Goal: Browse casually: Explore the website without a specific task or goal

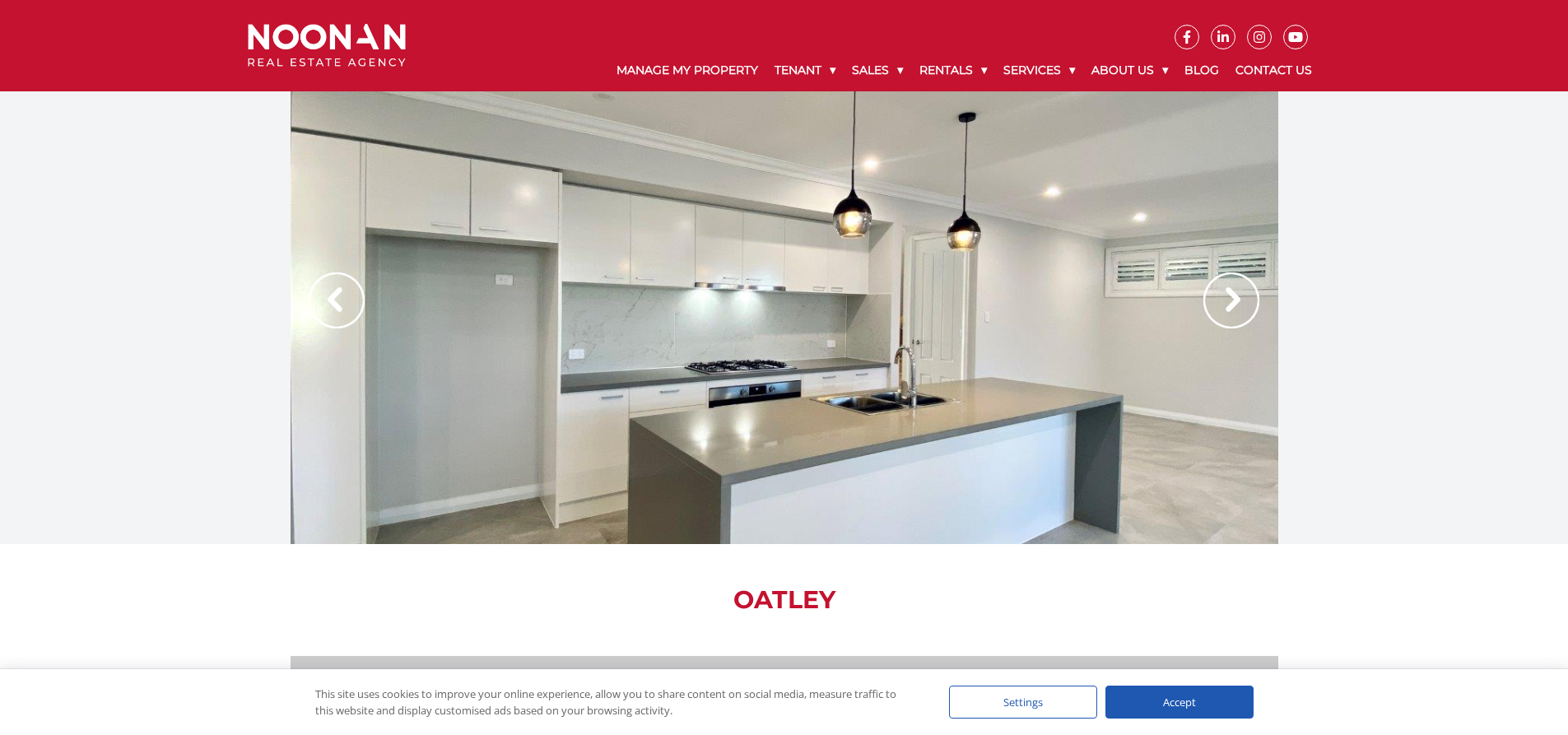
click at [1242, 306] on img at bounding box center [1231, 300] width 56 height 56
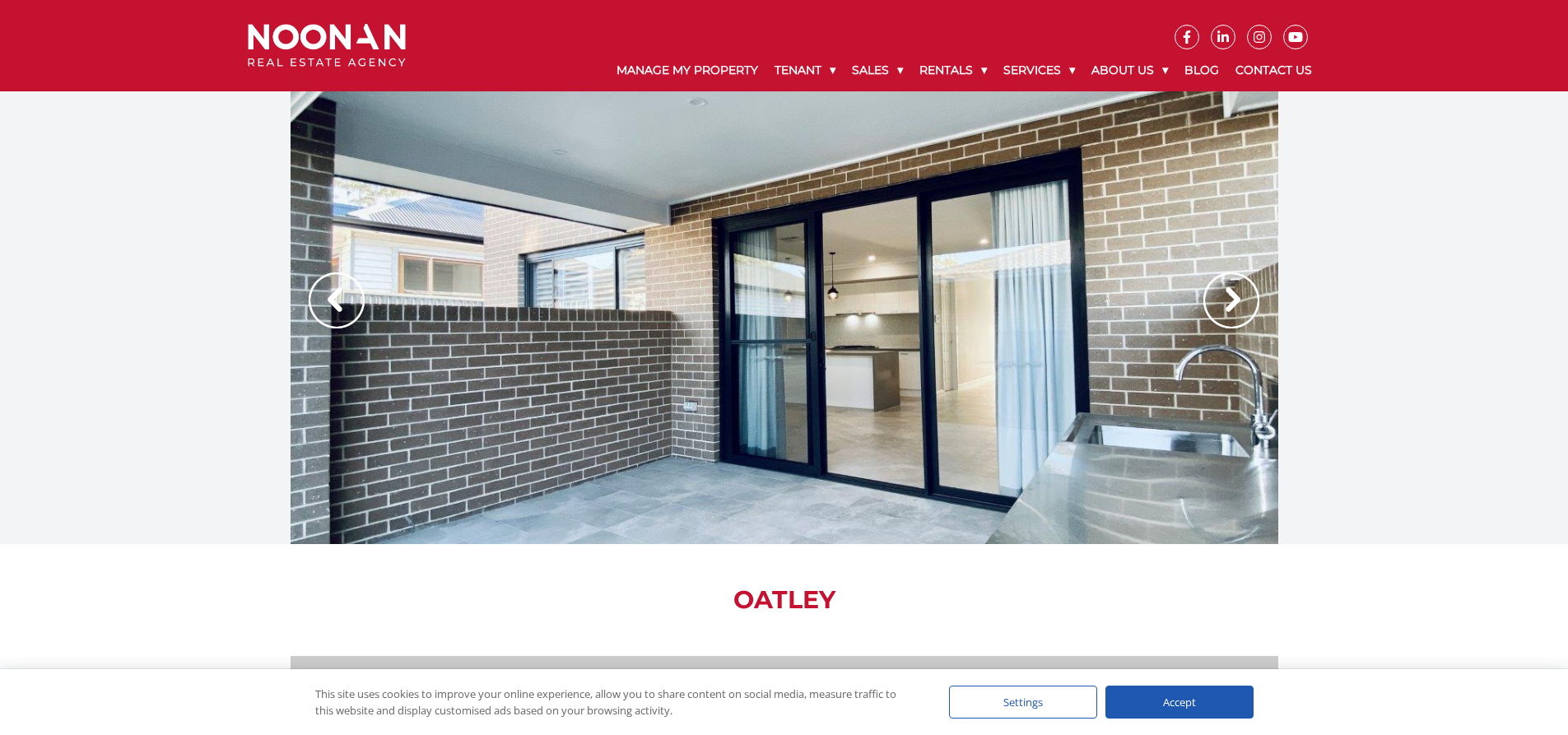
click at [1232, 306] on img at bounding box center [1231, 300] width 56 height 56
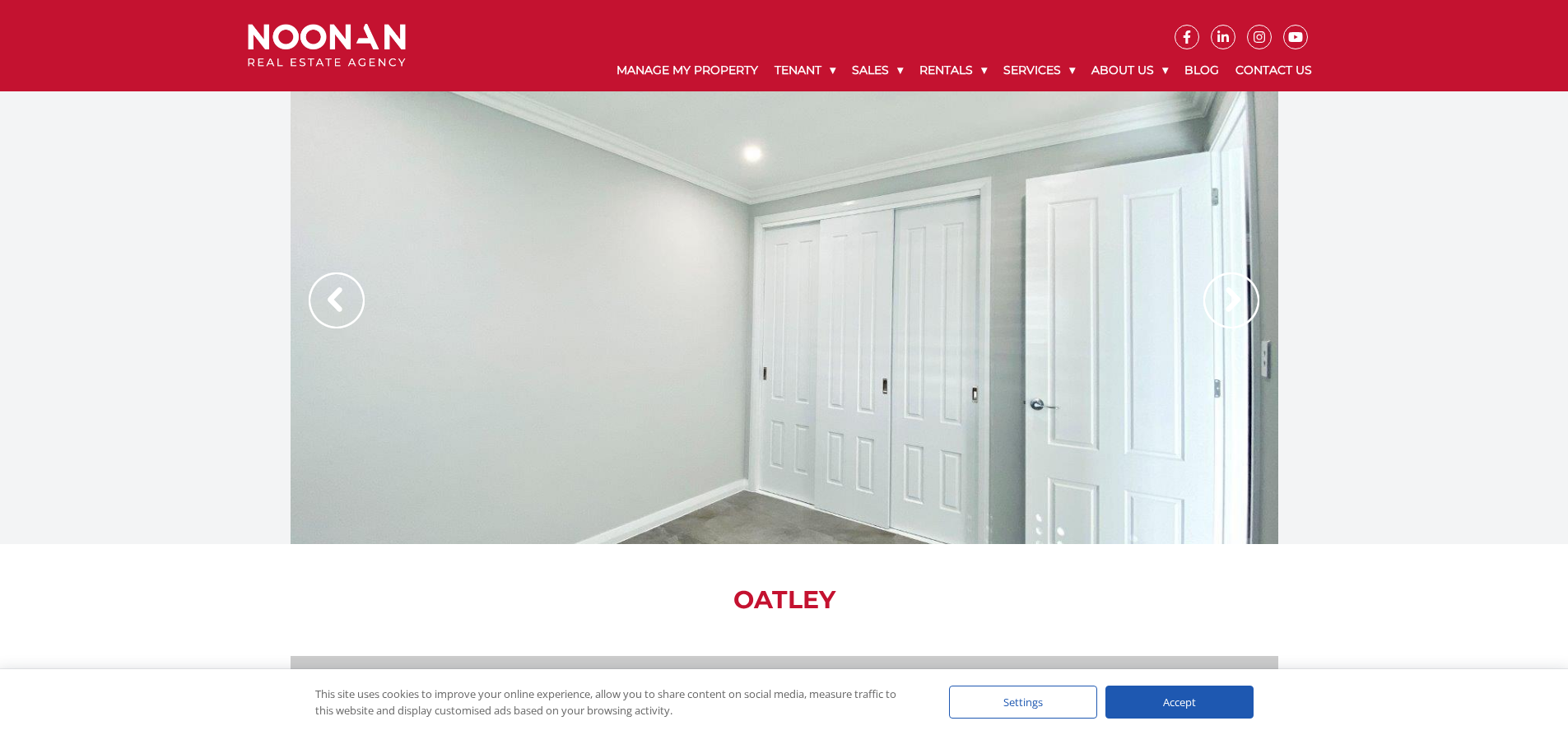
click at [1232, 306] on img at bounding box center [1231, 300] width 56 height 56
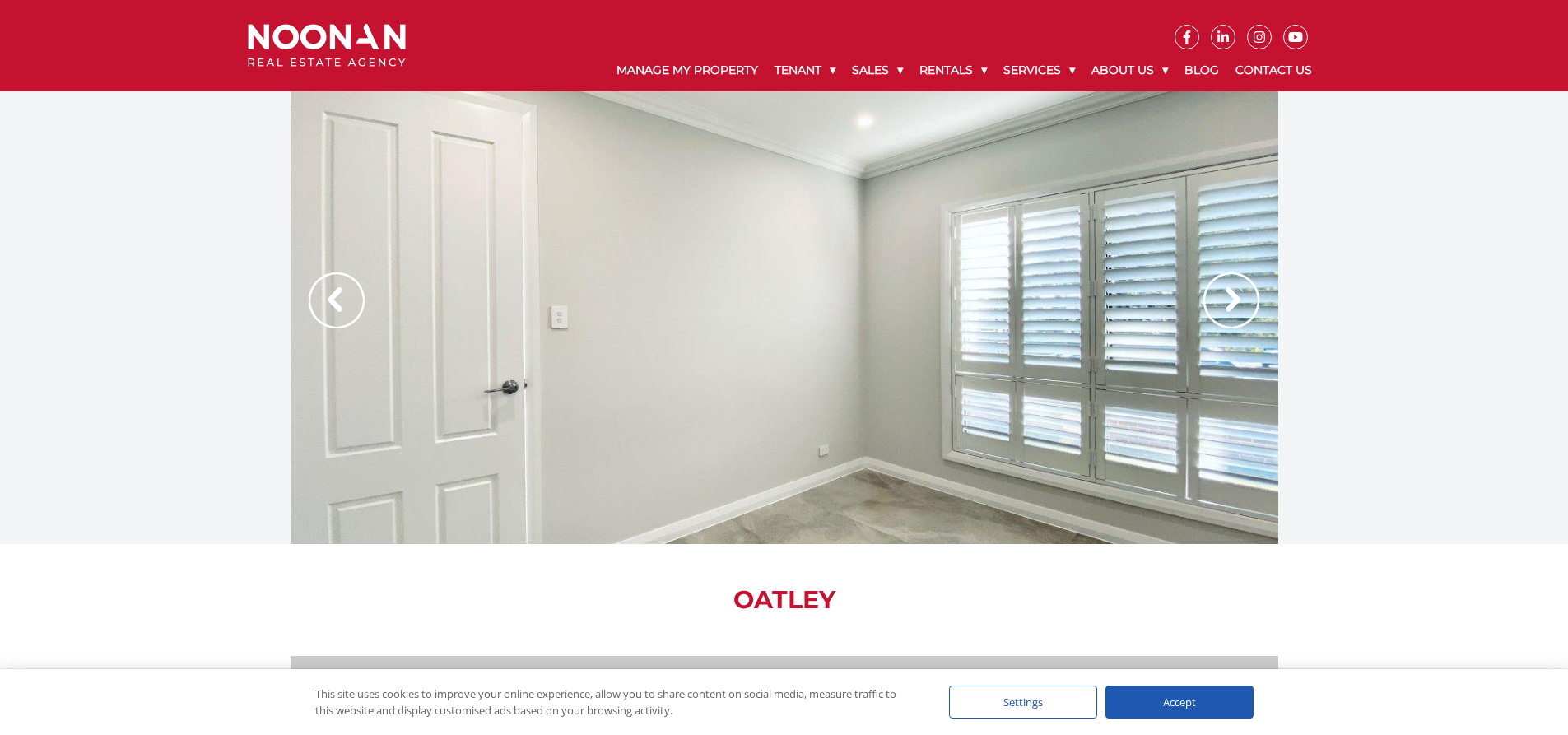
click at [1232, 306] on img at bounding box center [1231, 300] width 56 height 56
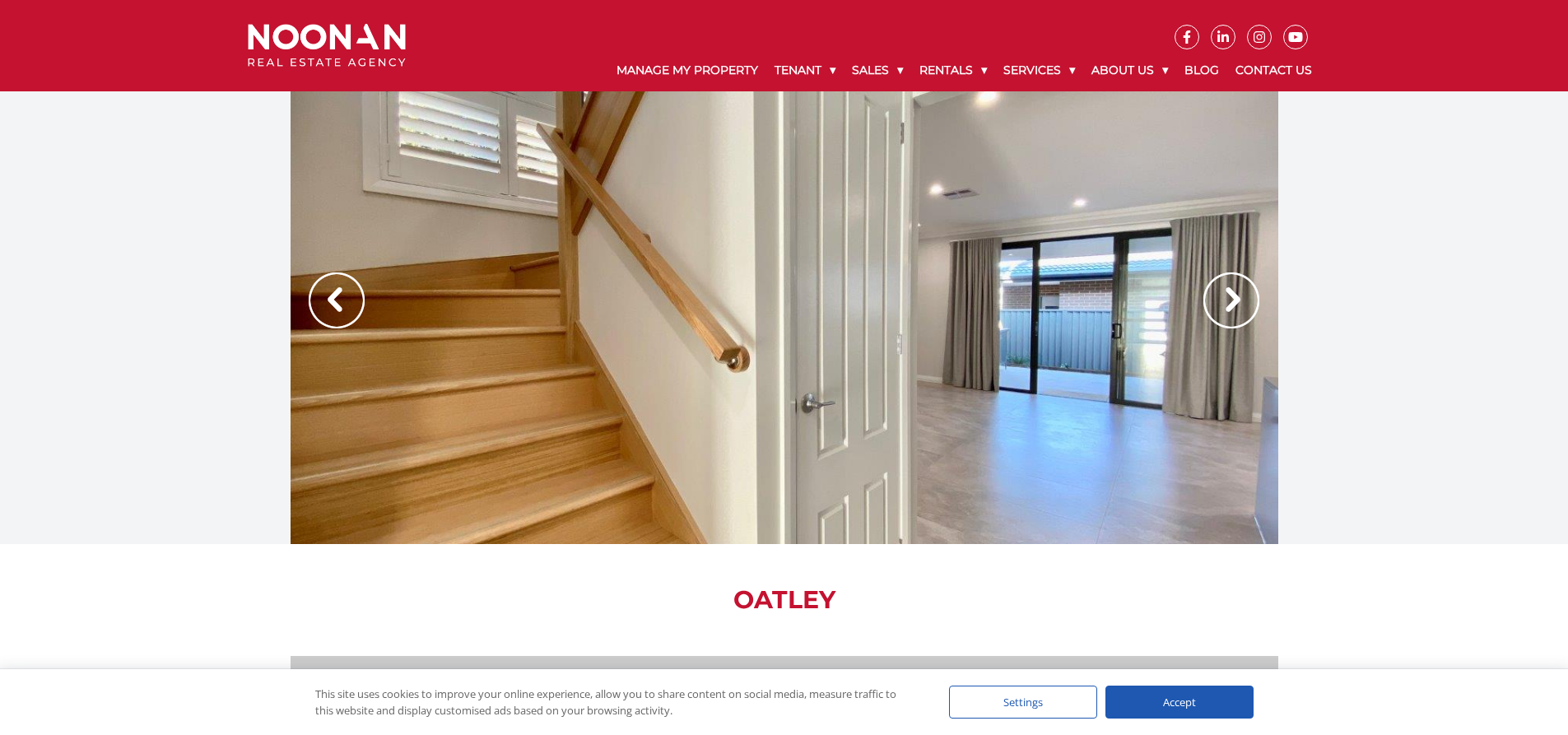
click at [1230, 306] on img at bounding box center [1231, 300] width 56 height 56
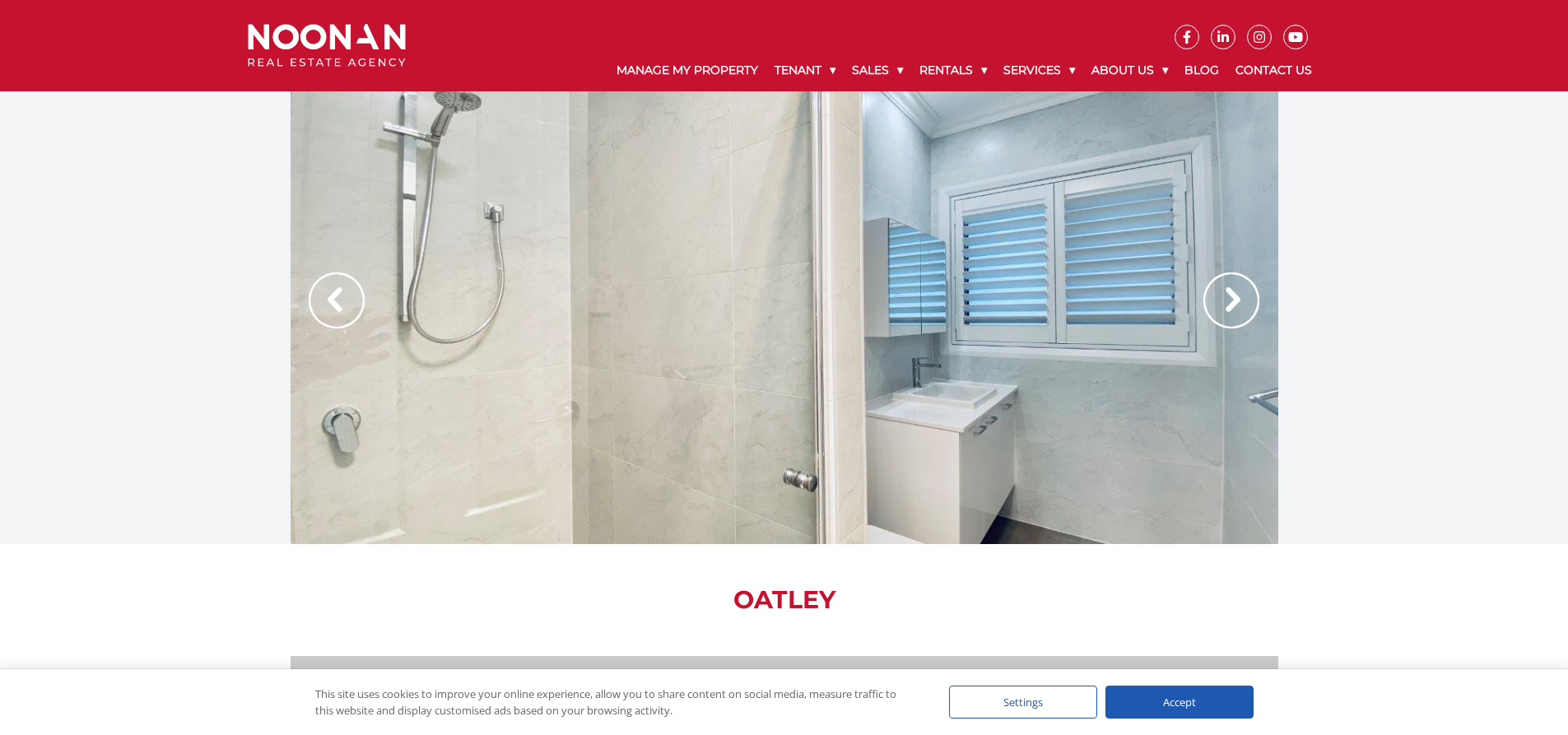
click at [1230, 306] on img at bounding box center [1231, 300] width 56 height 56
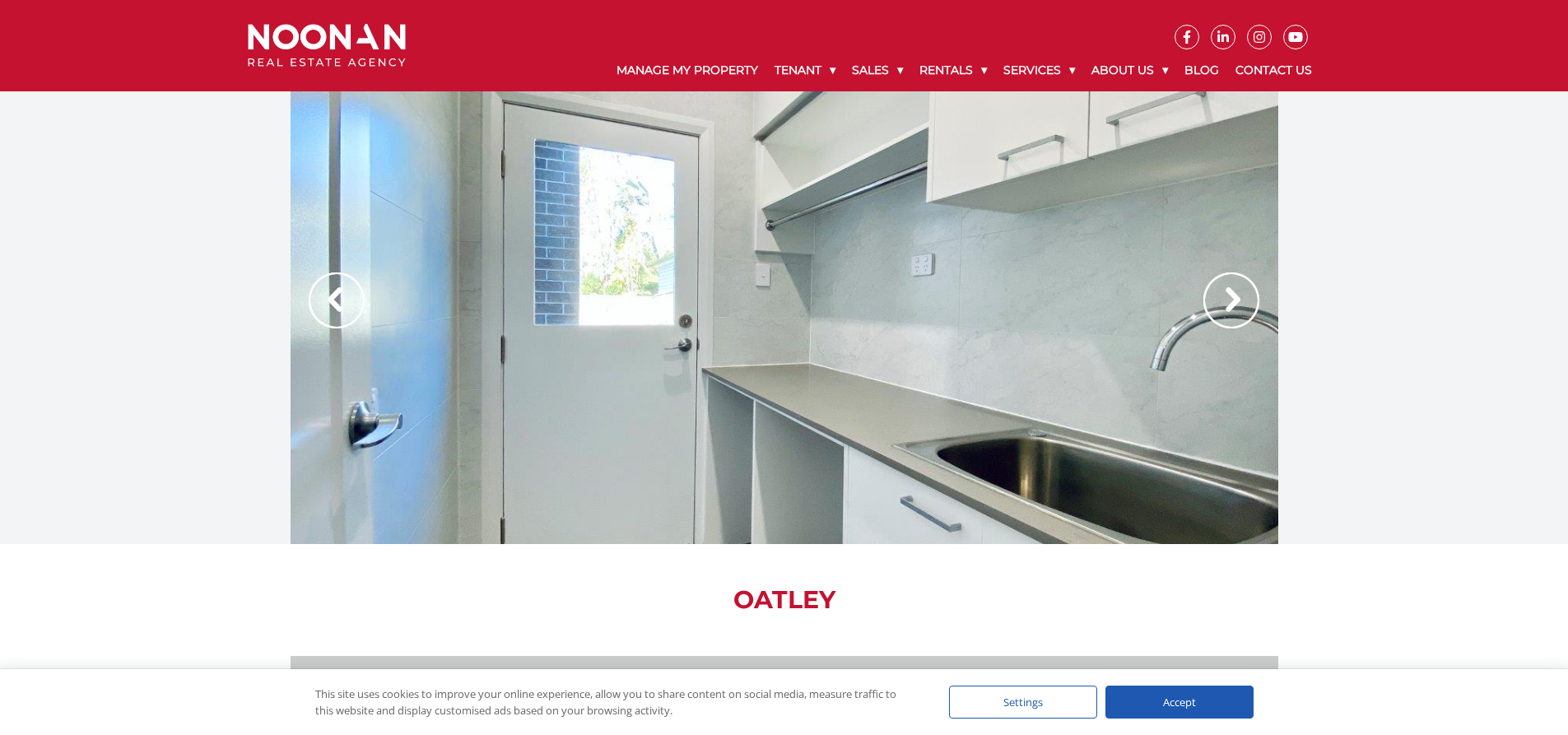
click at [1230, 306] on img at bounding box center [1231, 300] width 56 height 56
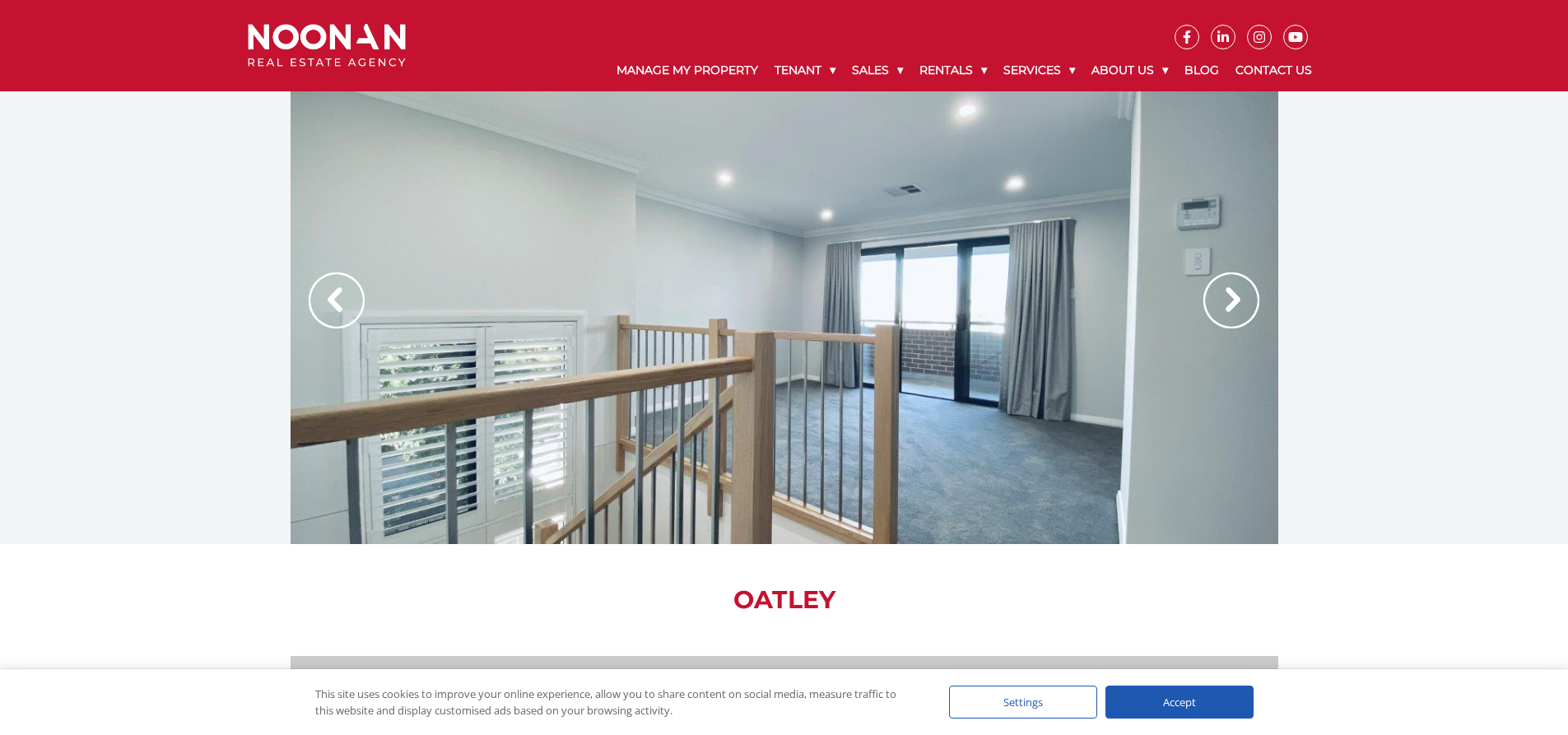
click at [1230, 306] on img at bounding box center [1231, 300] width 56 height 56
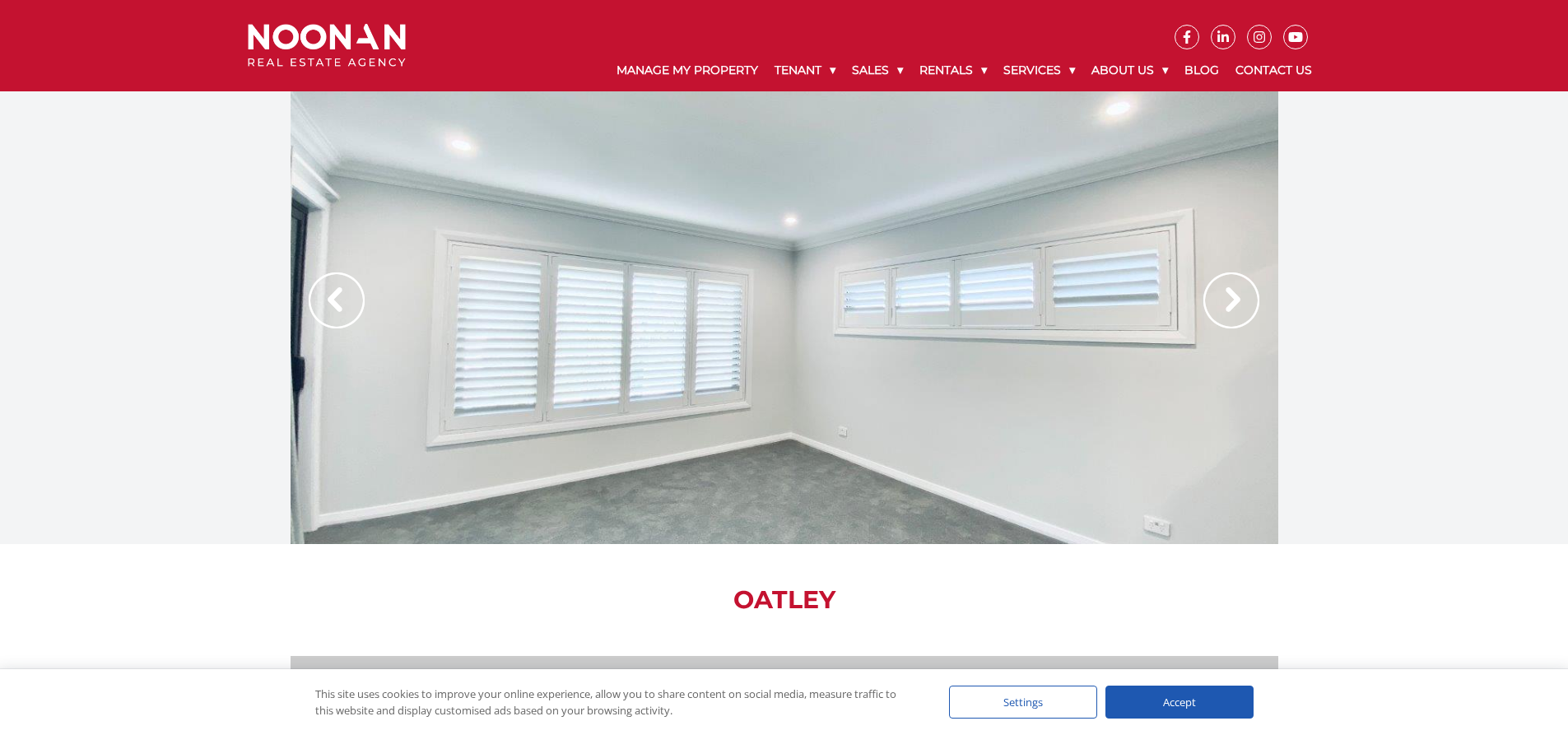
click at [1230, 306] on img at bounding box center [1231, 300] width 56 height 56
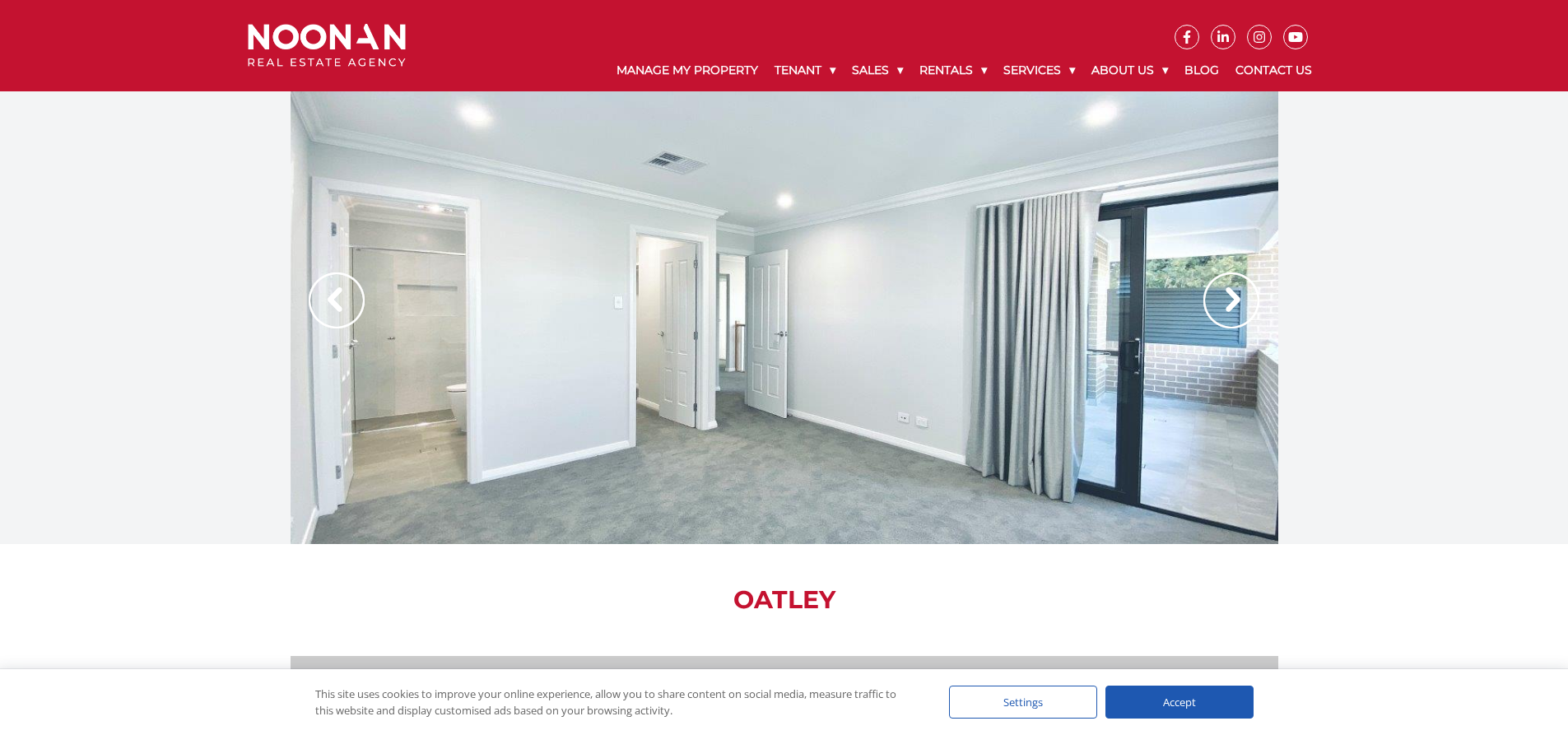
click at [1230, 306] on img at bounding box center [1231, 300] width 56 height 56
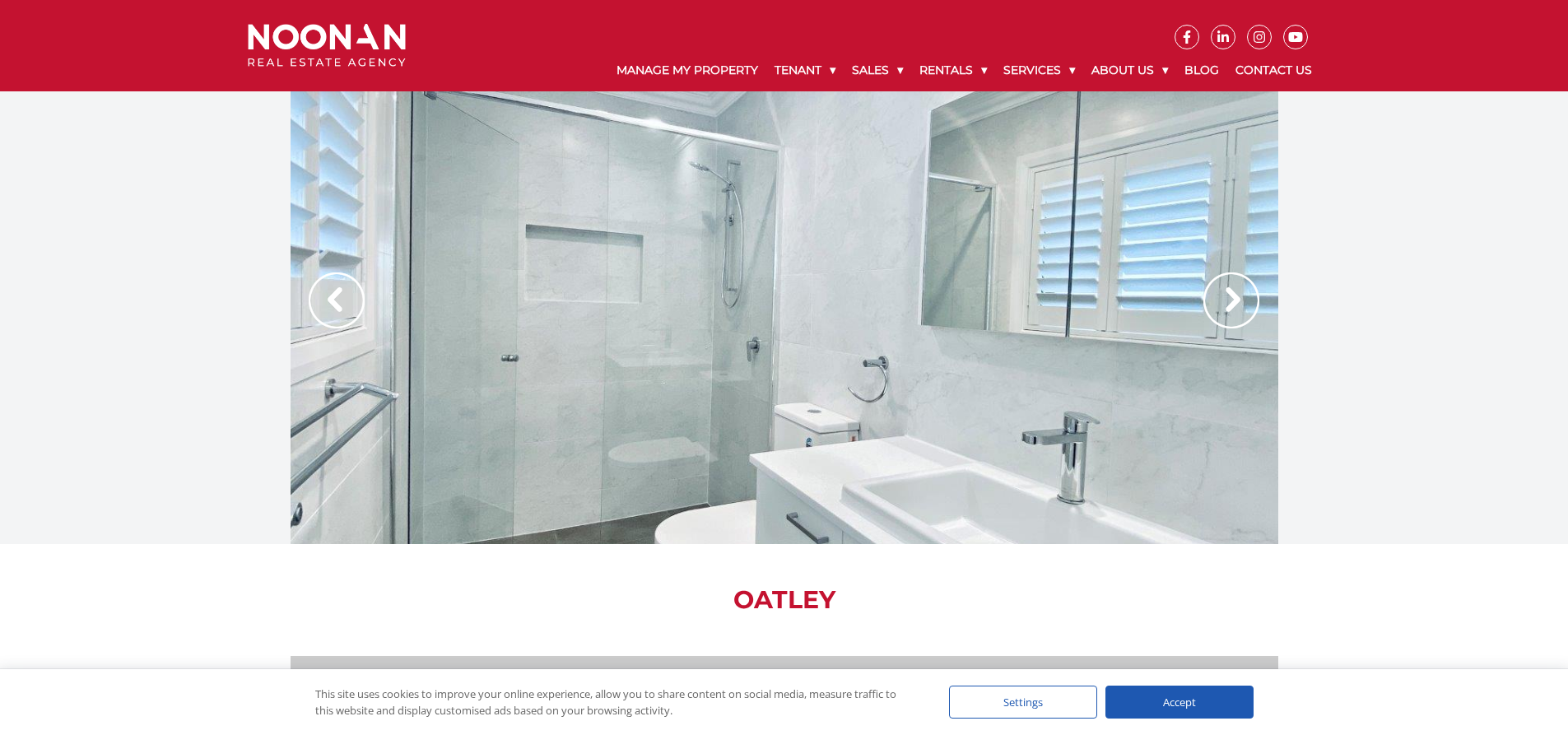
click at [1230, 306] on img at bounding box center [1231, 300] width 56 height 56
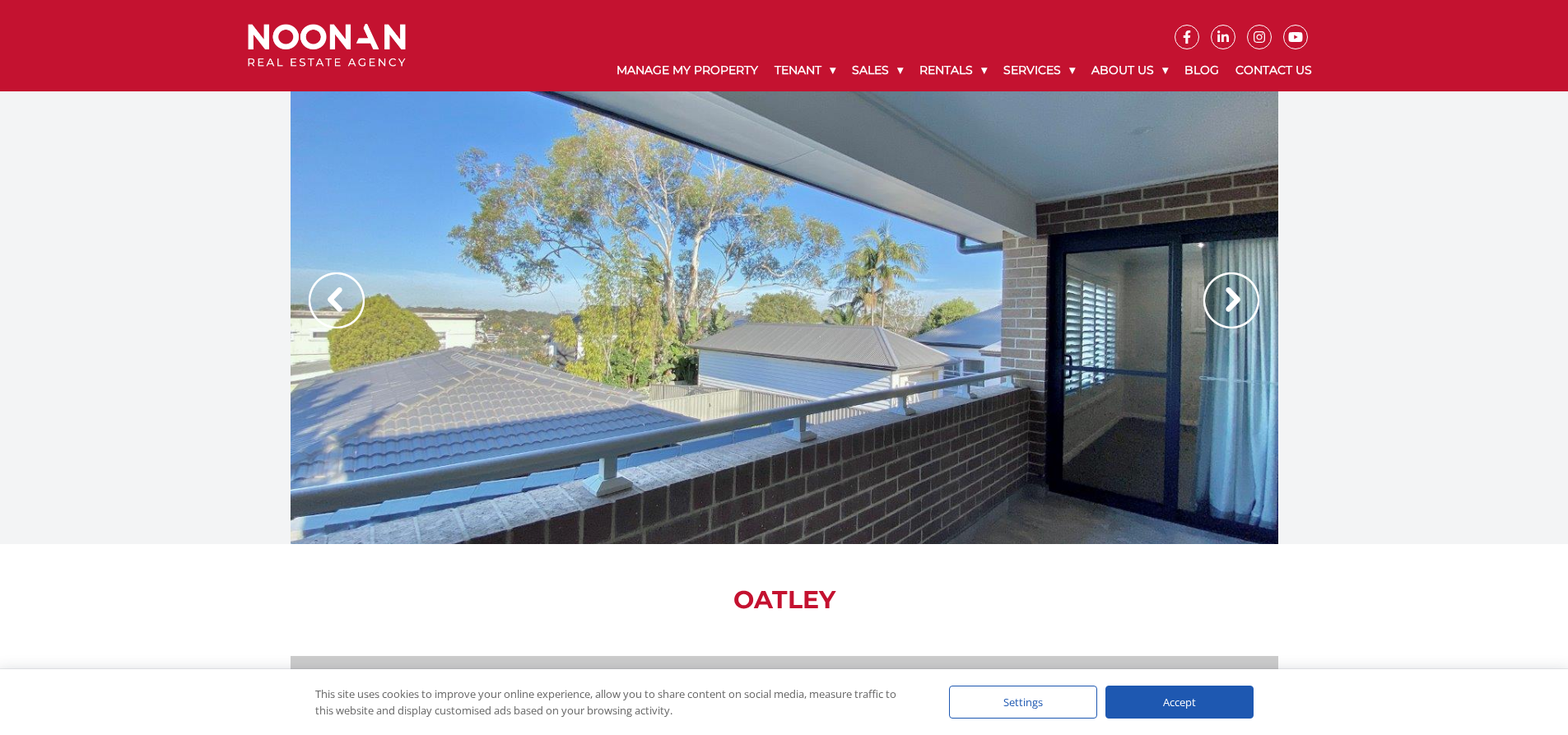
click at [1230, 306] on img at bounding box center [1231, 300] width 56 height 56
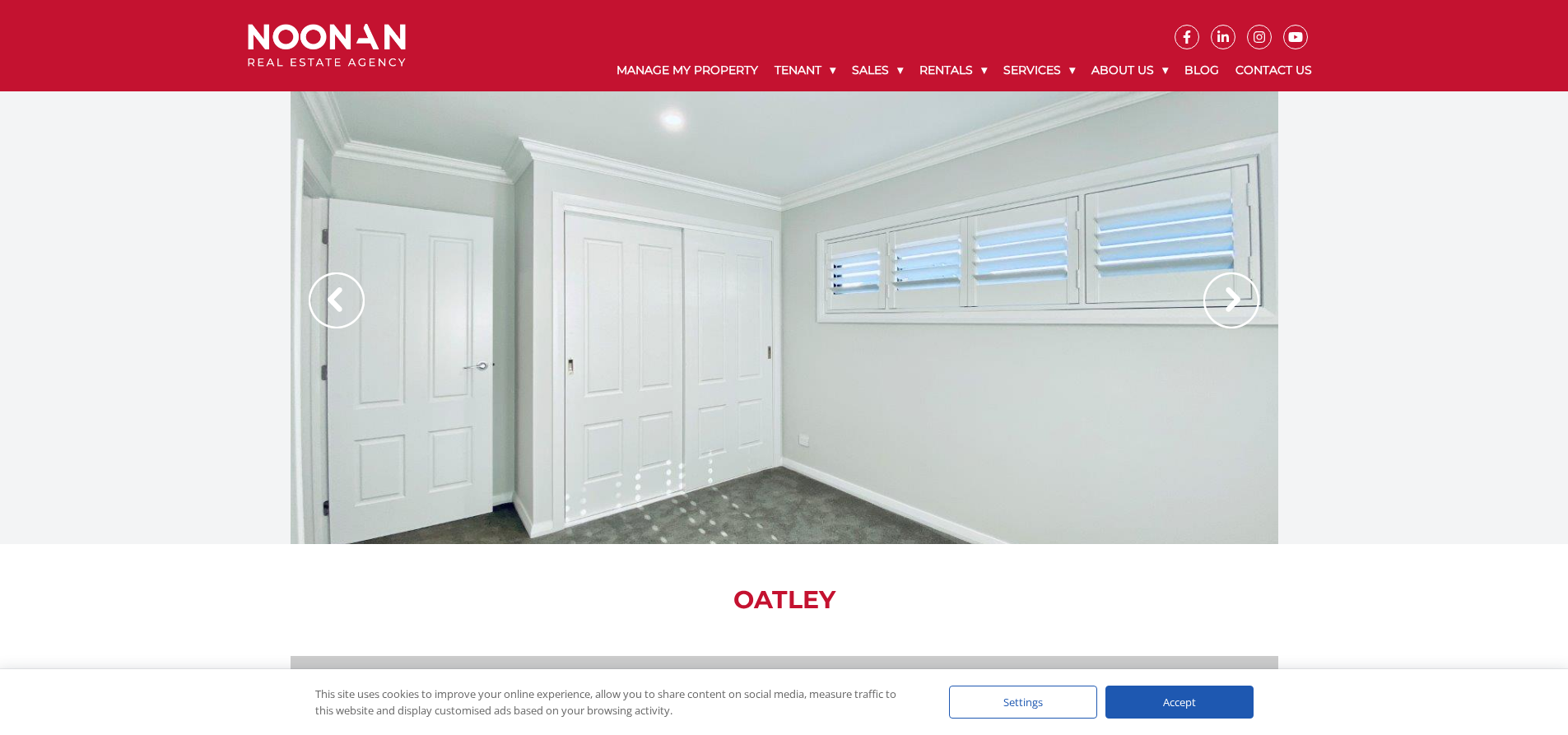
click at [1230, 306] on img at bounding box center [1231, 300] width 56 height 56
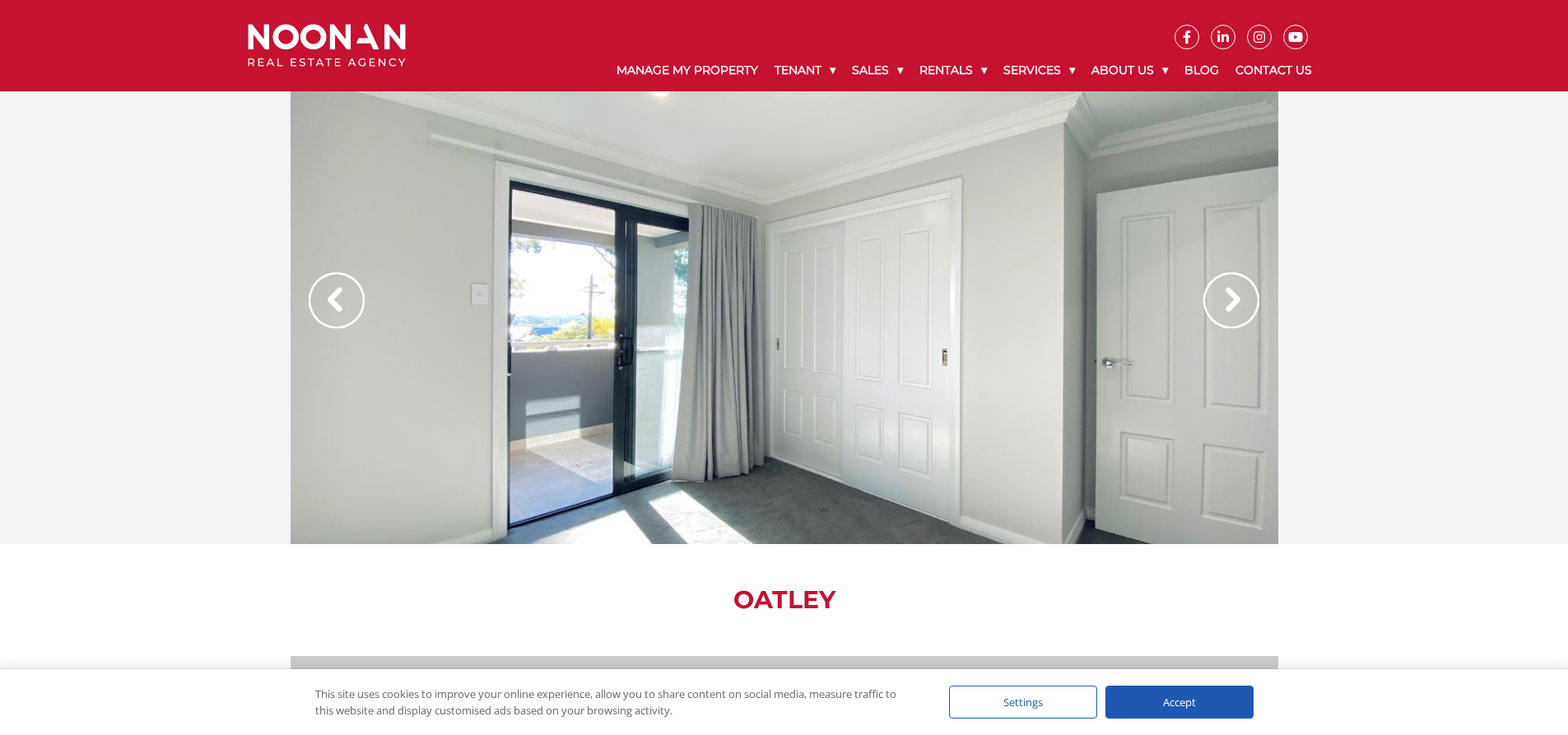
click at [1230, 306] on img at bounding box center [1231, 300] width 56 height 56
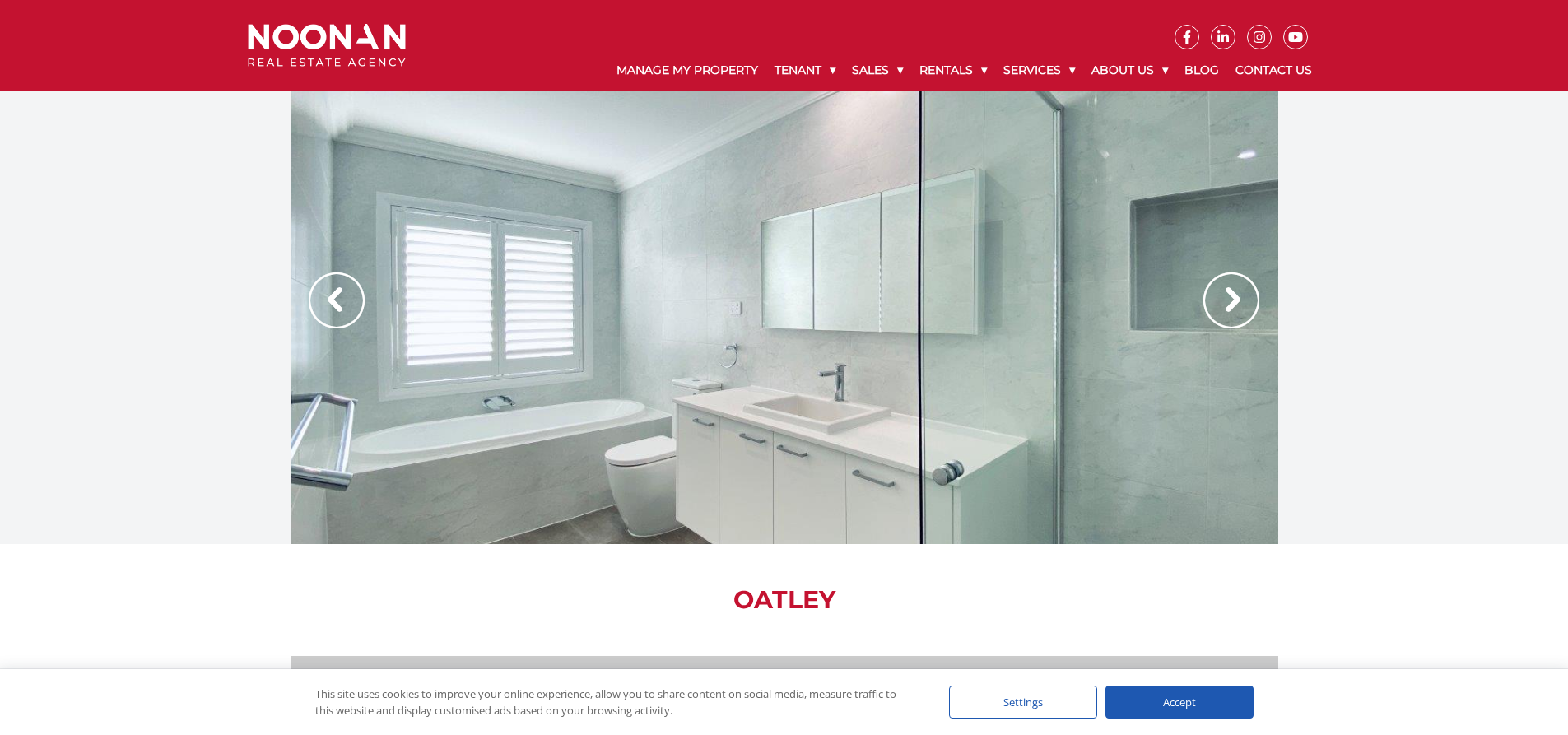
click at [1230, 306] on img at bounding box center [1231, 300] width 56 height 56
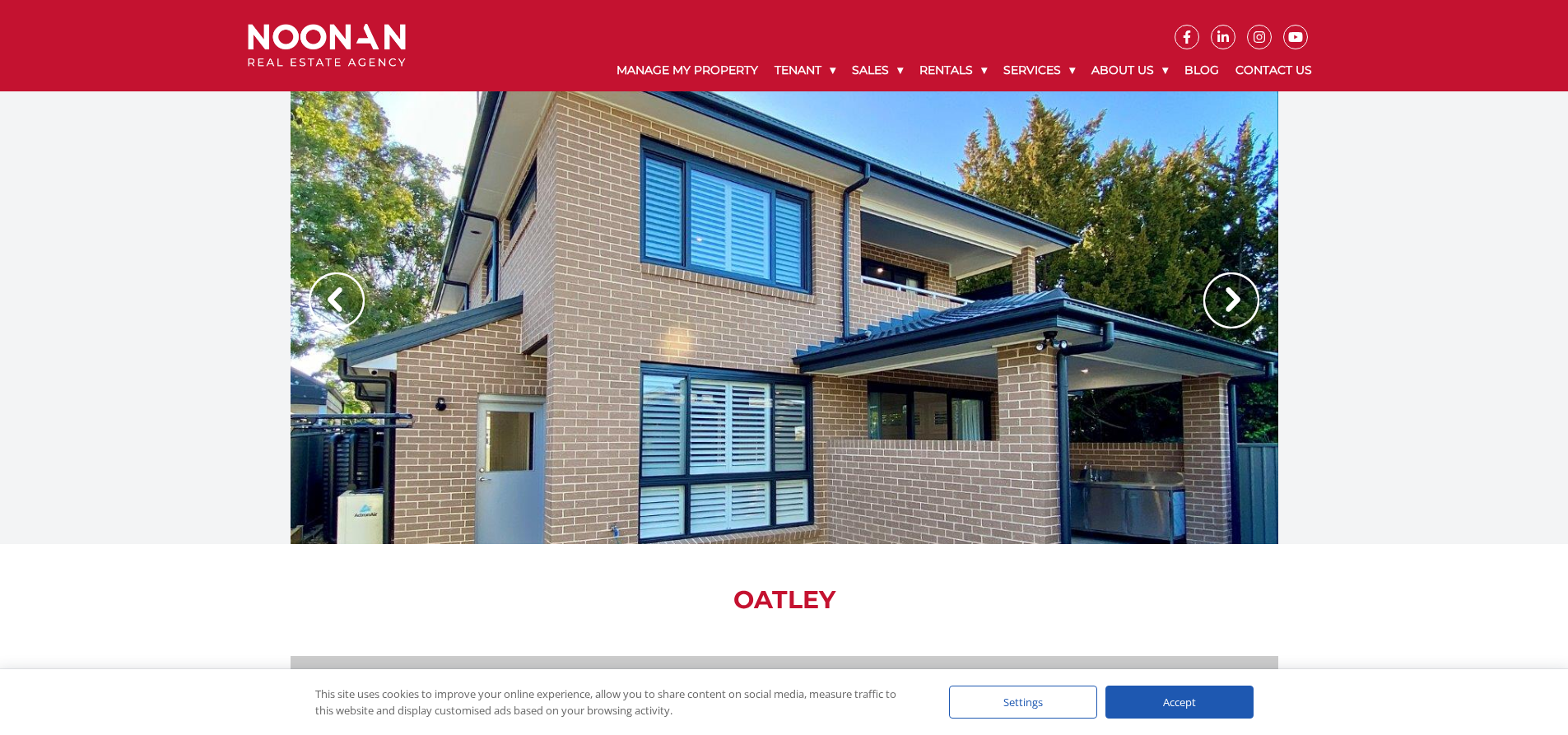
click at [1205, 316] on img at bounding box center [1231, 300] width 56 height 56
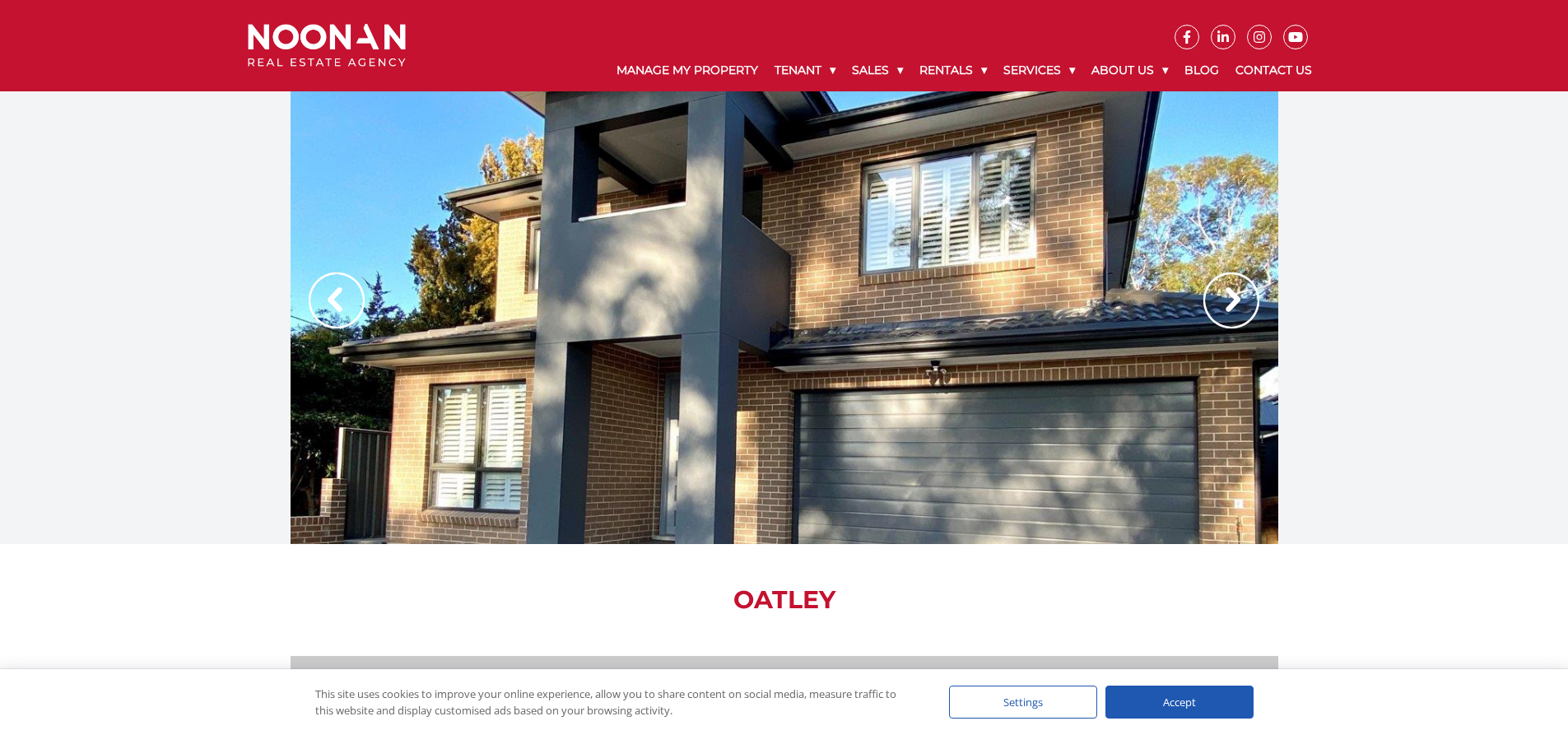
click at [1226, 303] on img at bounding box center [1231, 300] width 56 height 56
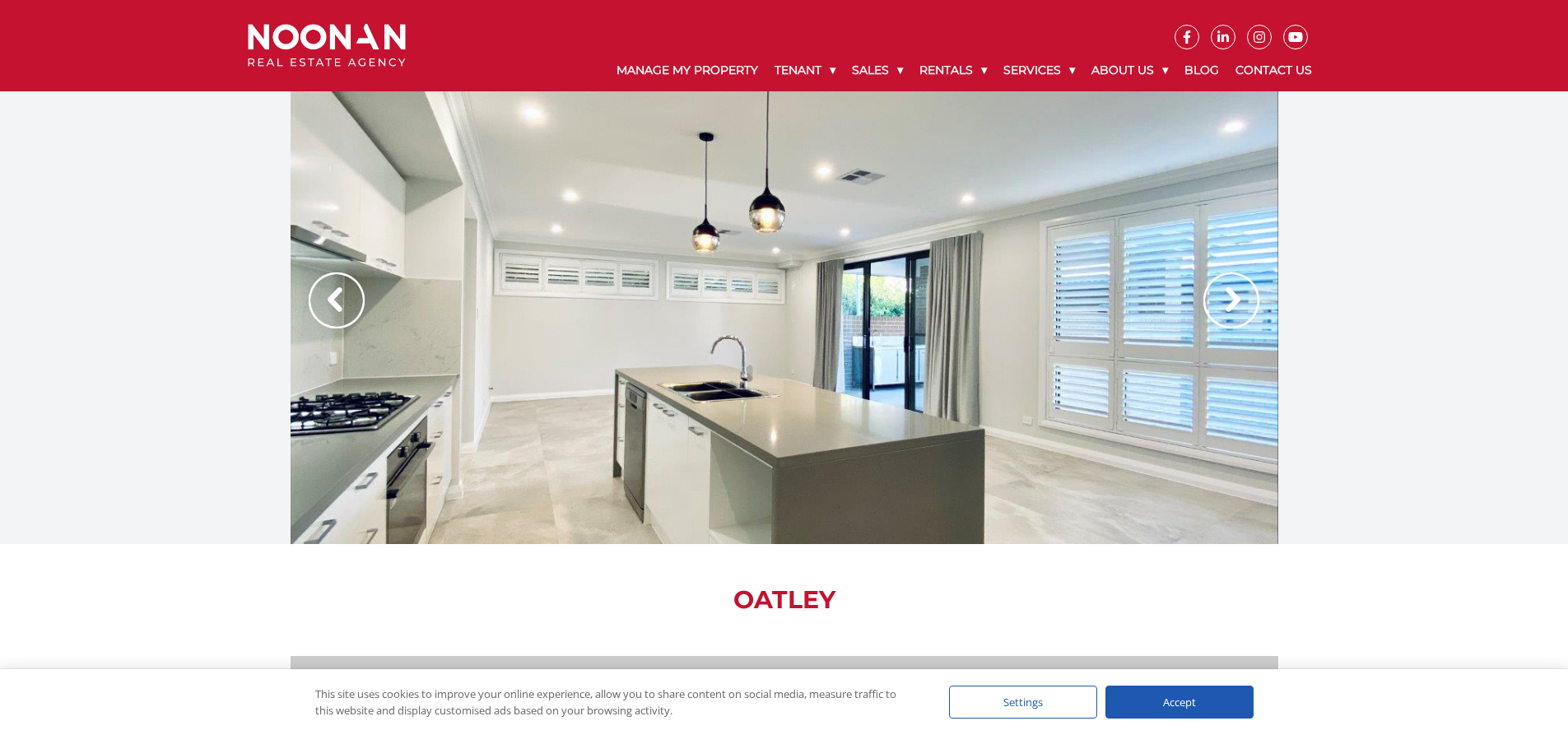
click at [1226, 303] on img at bounding box center [1231, 300] width 56 height 56
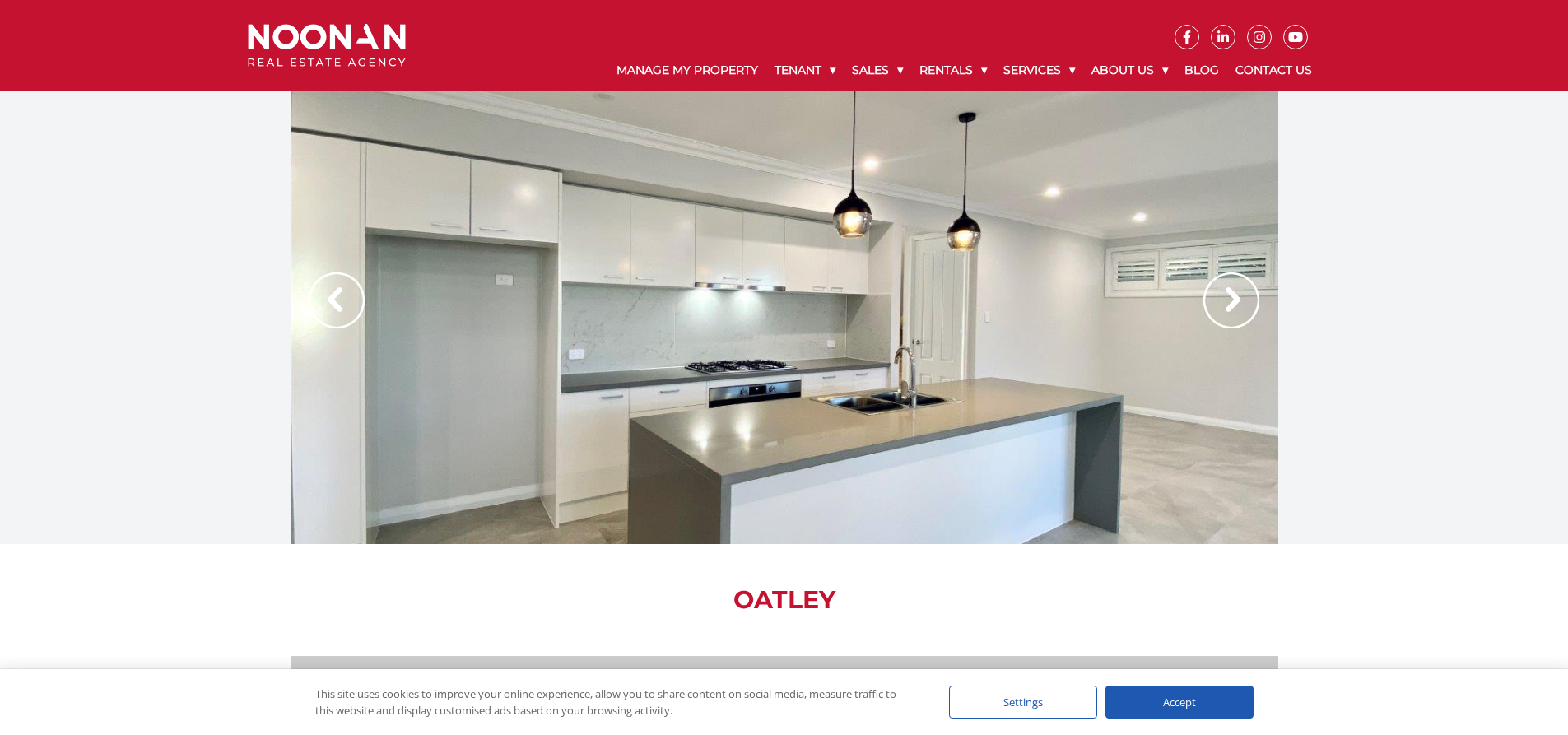
click at [1226, 303] on img at bounding box center [1231, 300] width 56 height 56
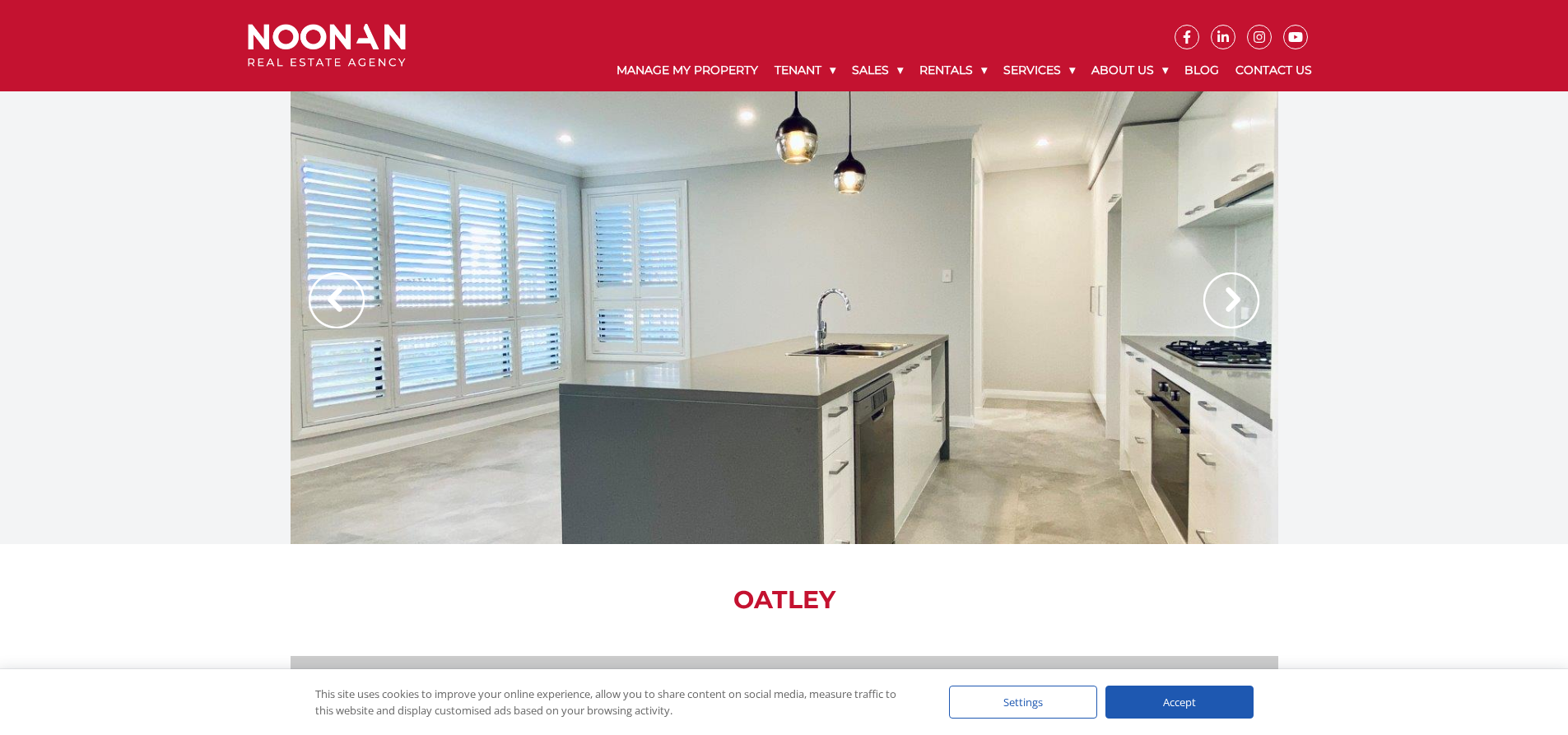
click at [1226, 303] on img at bounding box center [1231, 300] width 56 height 56
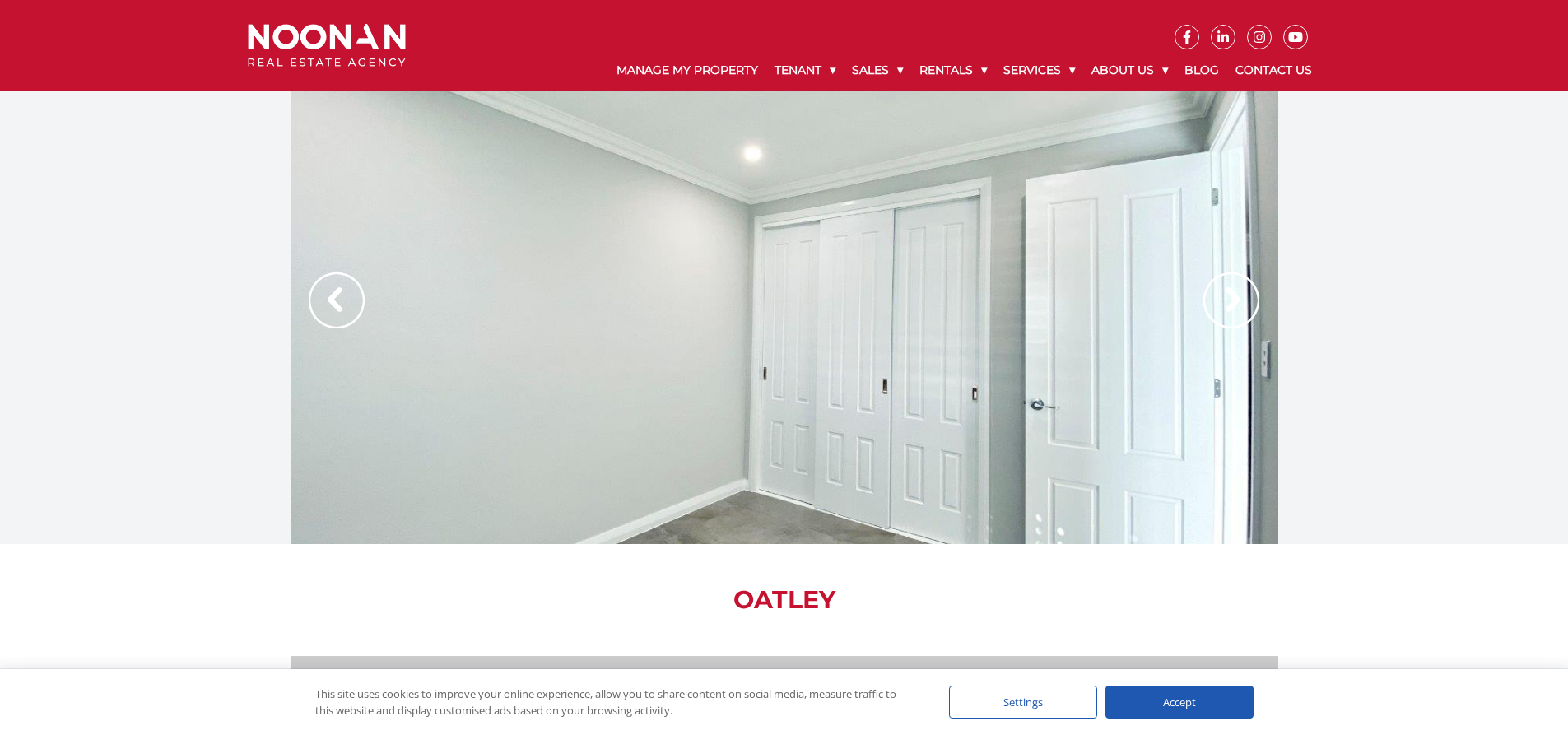
click at [1226, 305] on img at bounding box center [1231, 300] width 56 height 56
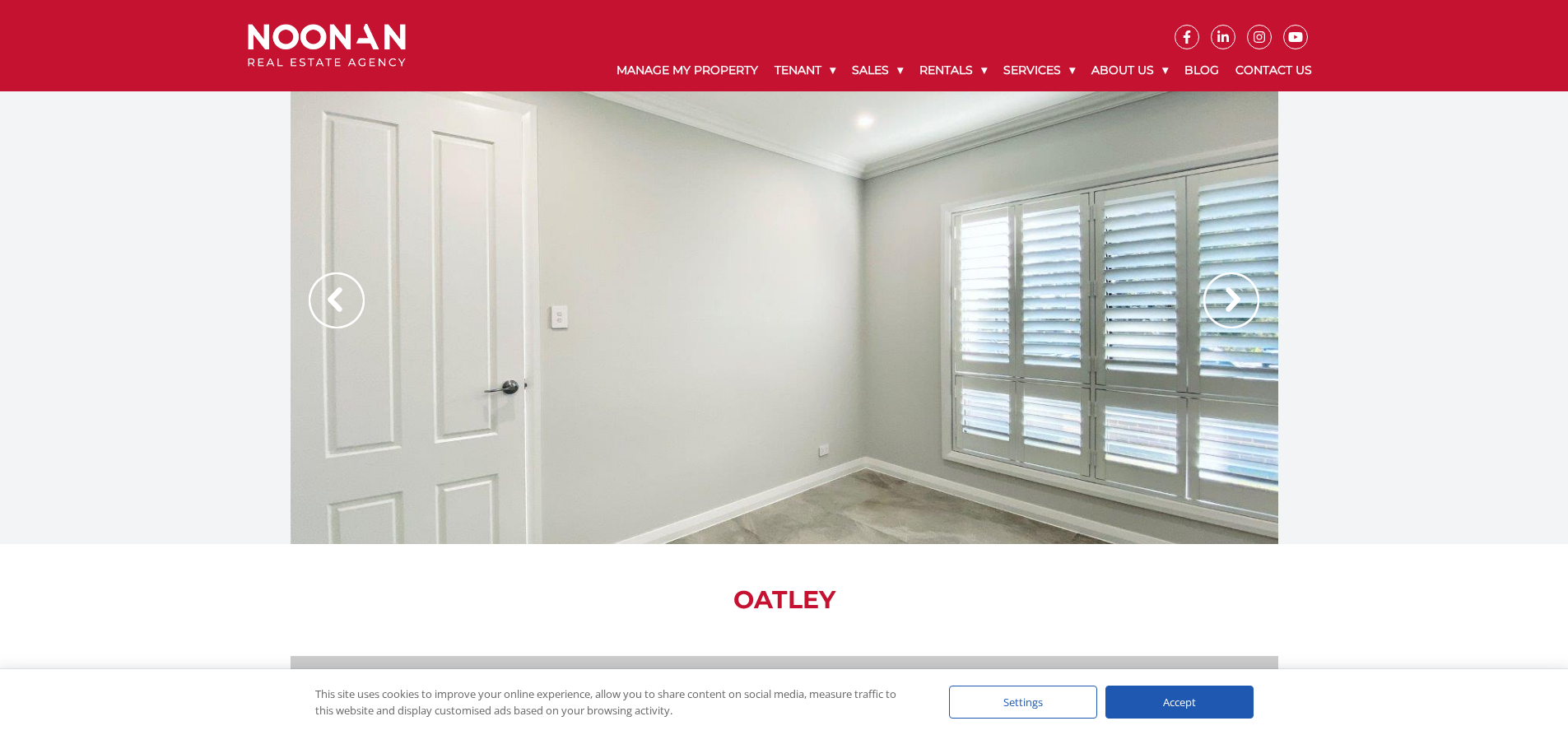
click at [1226, 305] on img at bounding box center [1231, 300] width 56 height 56
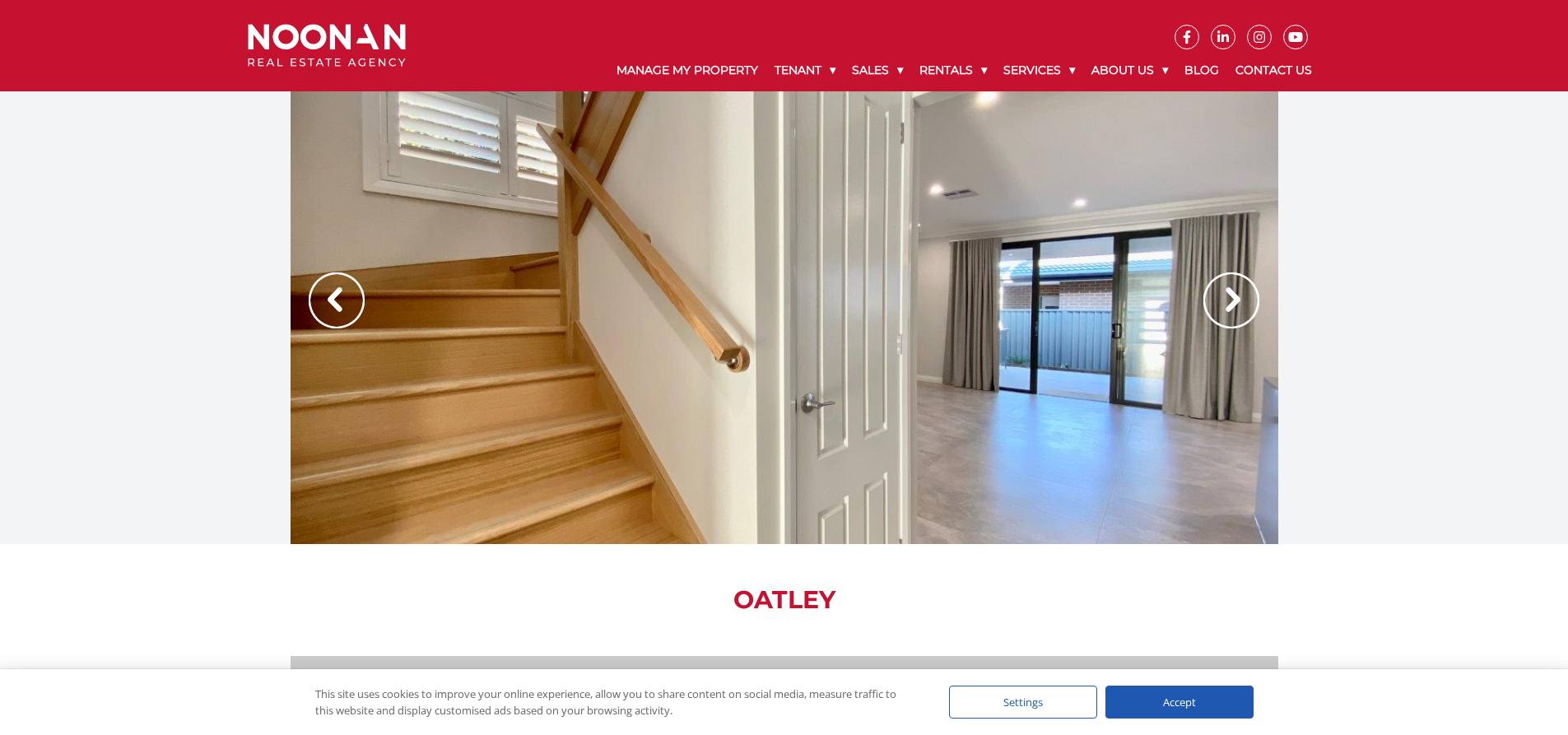
click at [1226, 305] on img at bounding box center [1231, 300] width 56 height 56
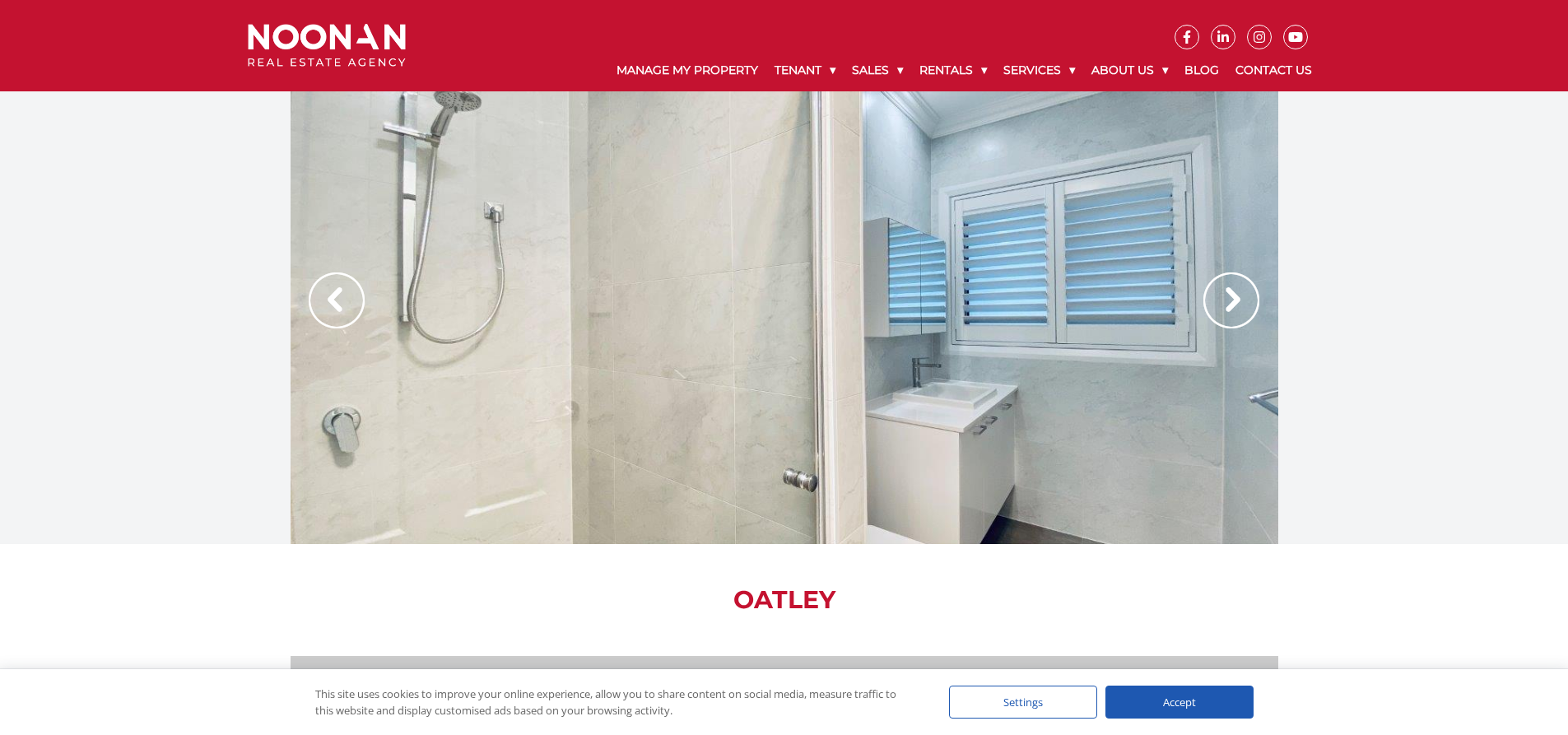
click at [1233, 306] on img at bounding box center [1231, 300] width 56 height 56
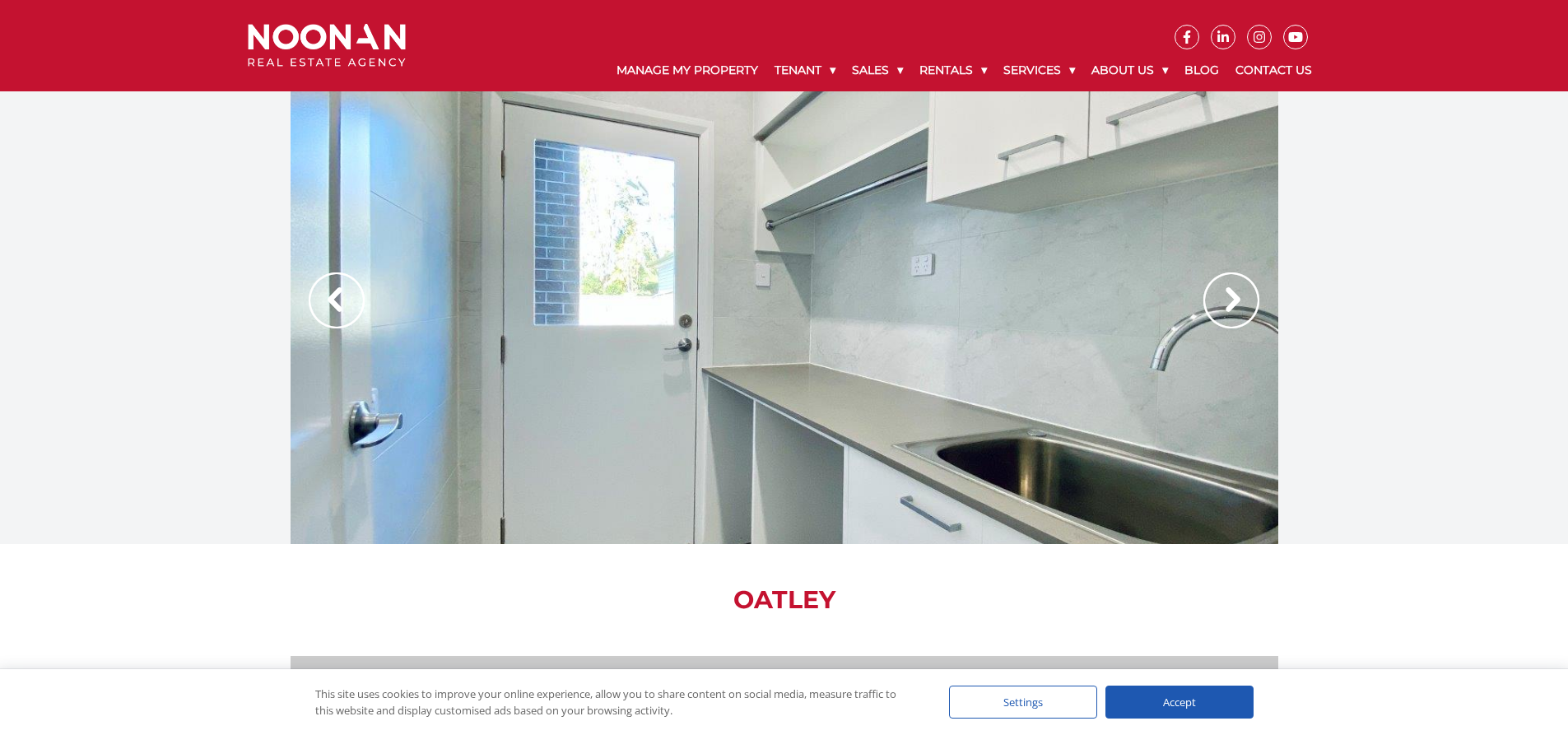
click at [1233, 306] on img at bounding box center [1231, 300] width 56 height 56
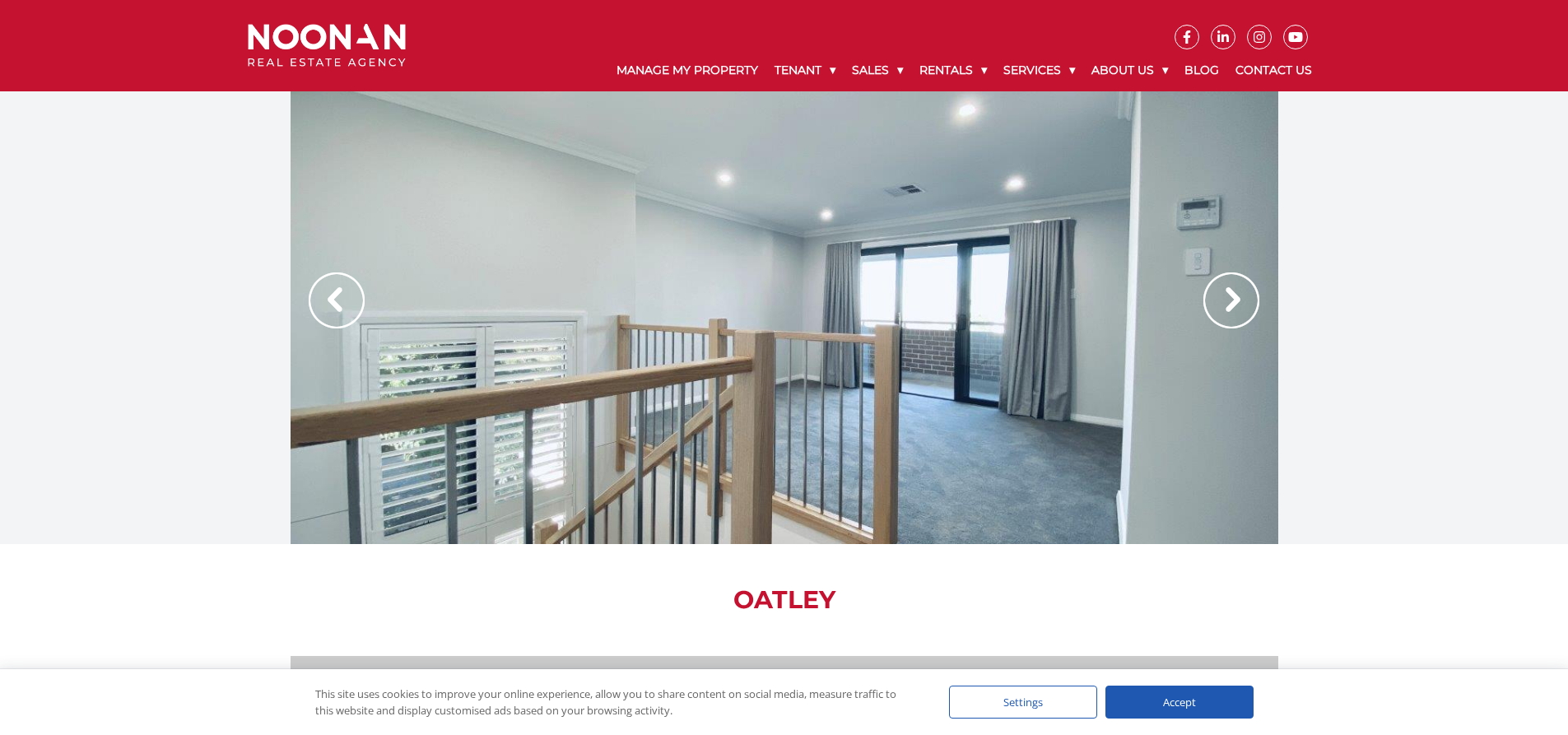
click at [1233, 306] on img at bounding box center [1231, 300] width 56 height 56
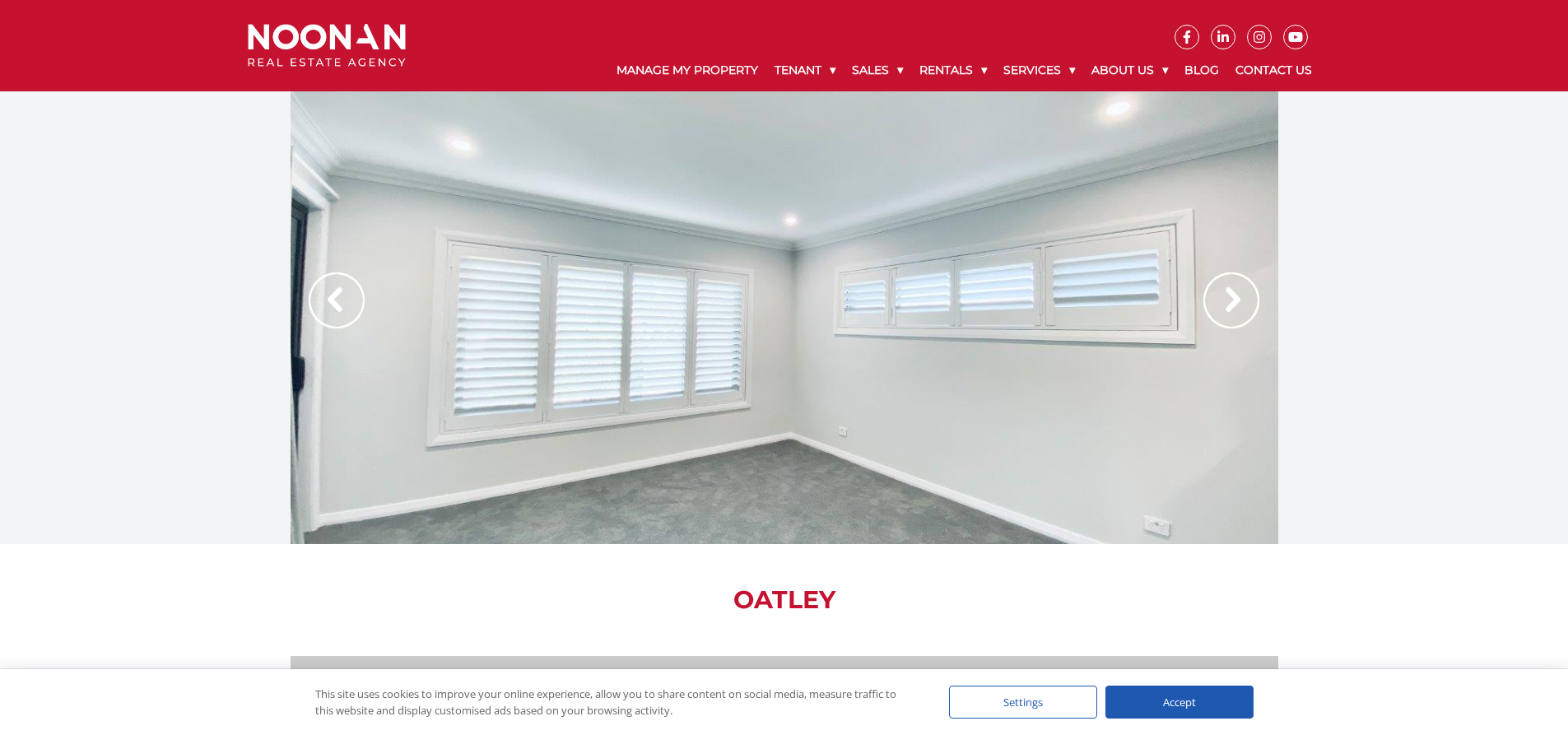
click at [1233, 306] on img at bounding box center [1231, 300] width 56 height 56
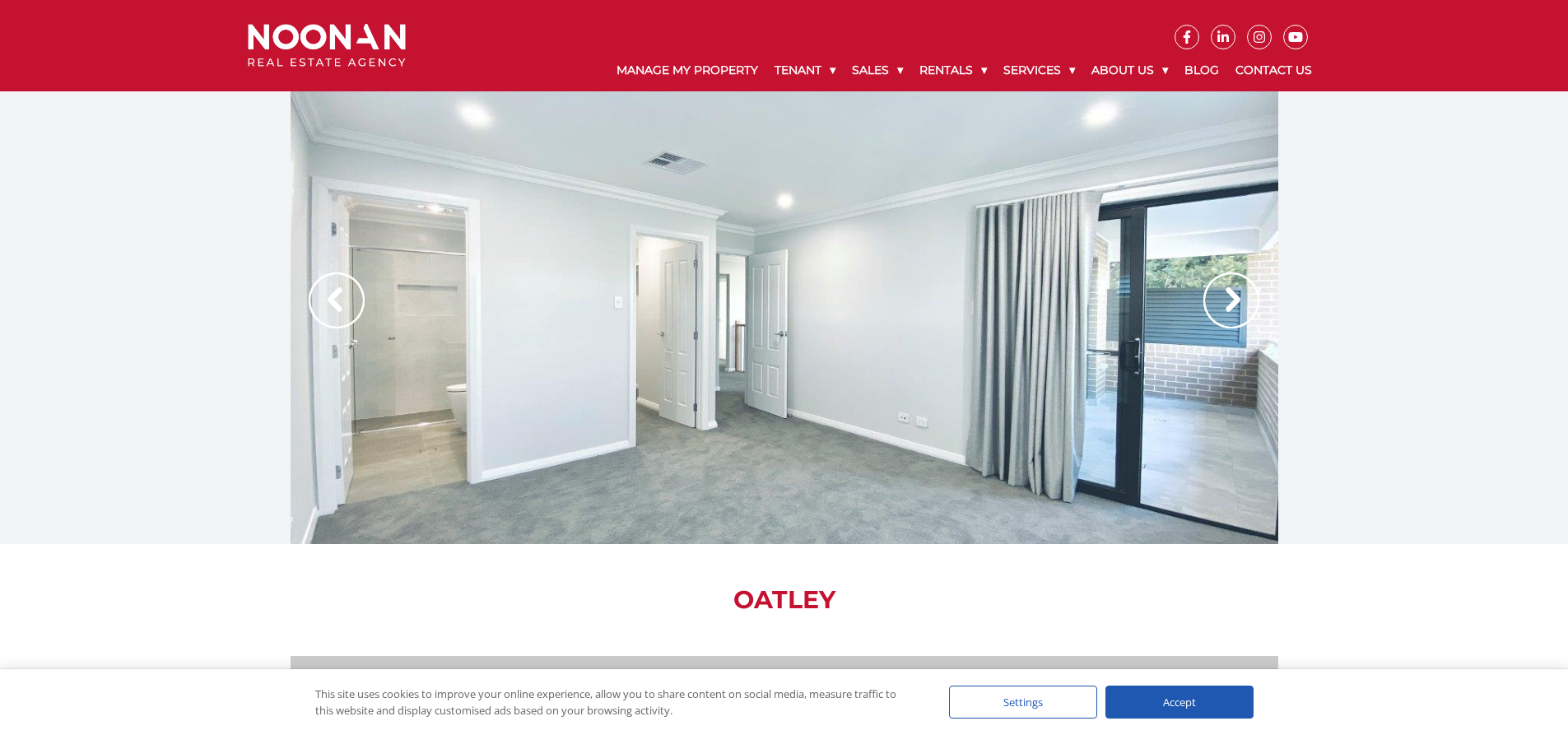
click at [1233, 306] on img at bounding box center [1231, 300] width 56 height 56
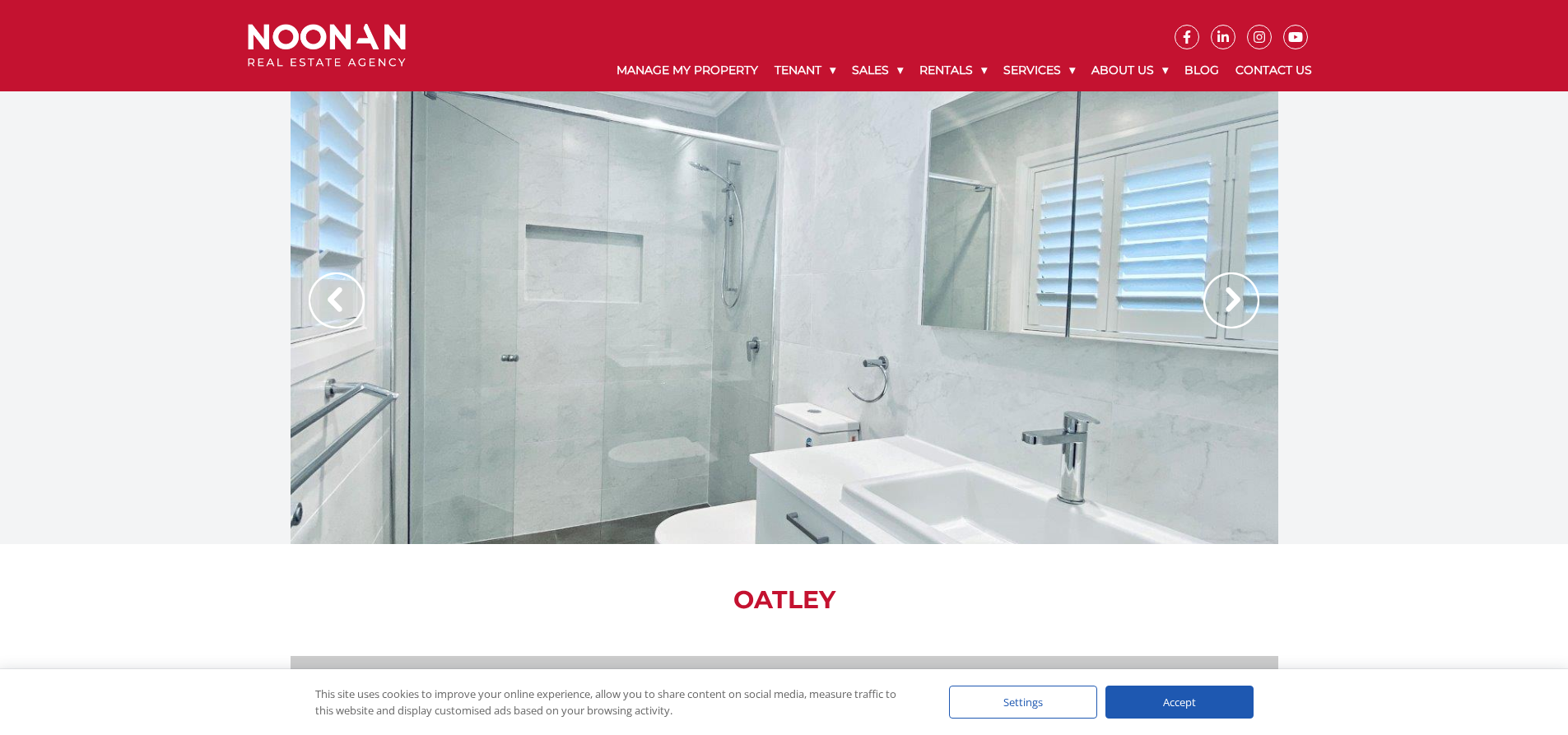
click at [1233, 306] on img at bounding box center [1231, 300] width 56 height 56
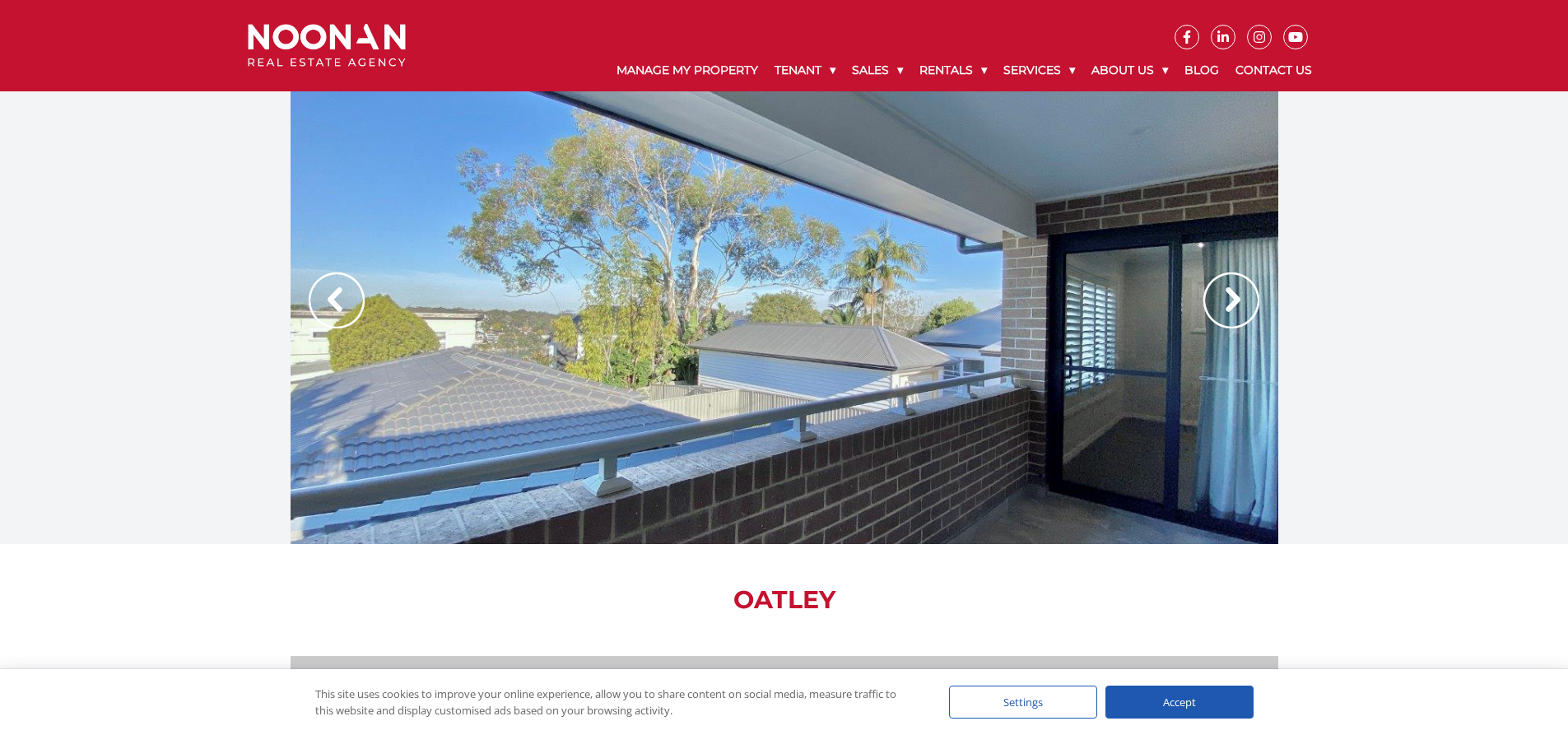
click at [1233, 306] on img at bounding box center [1231, 300] width 56 height 56
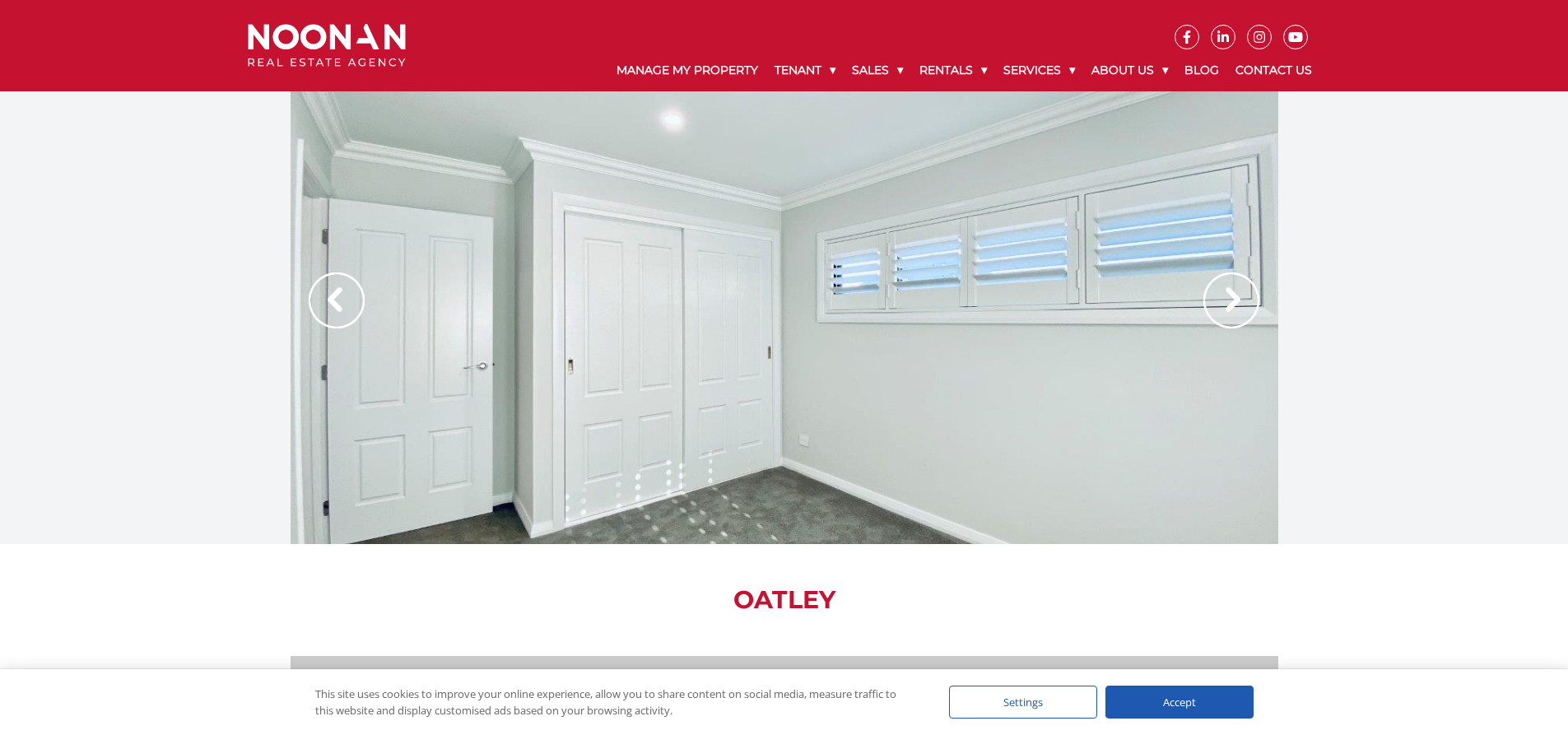
click at [1233, 306] on img at bounding box center [1231, 300] width 56 height 56
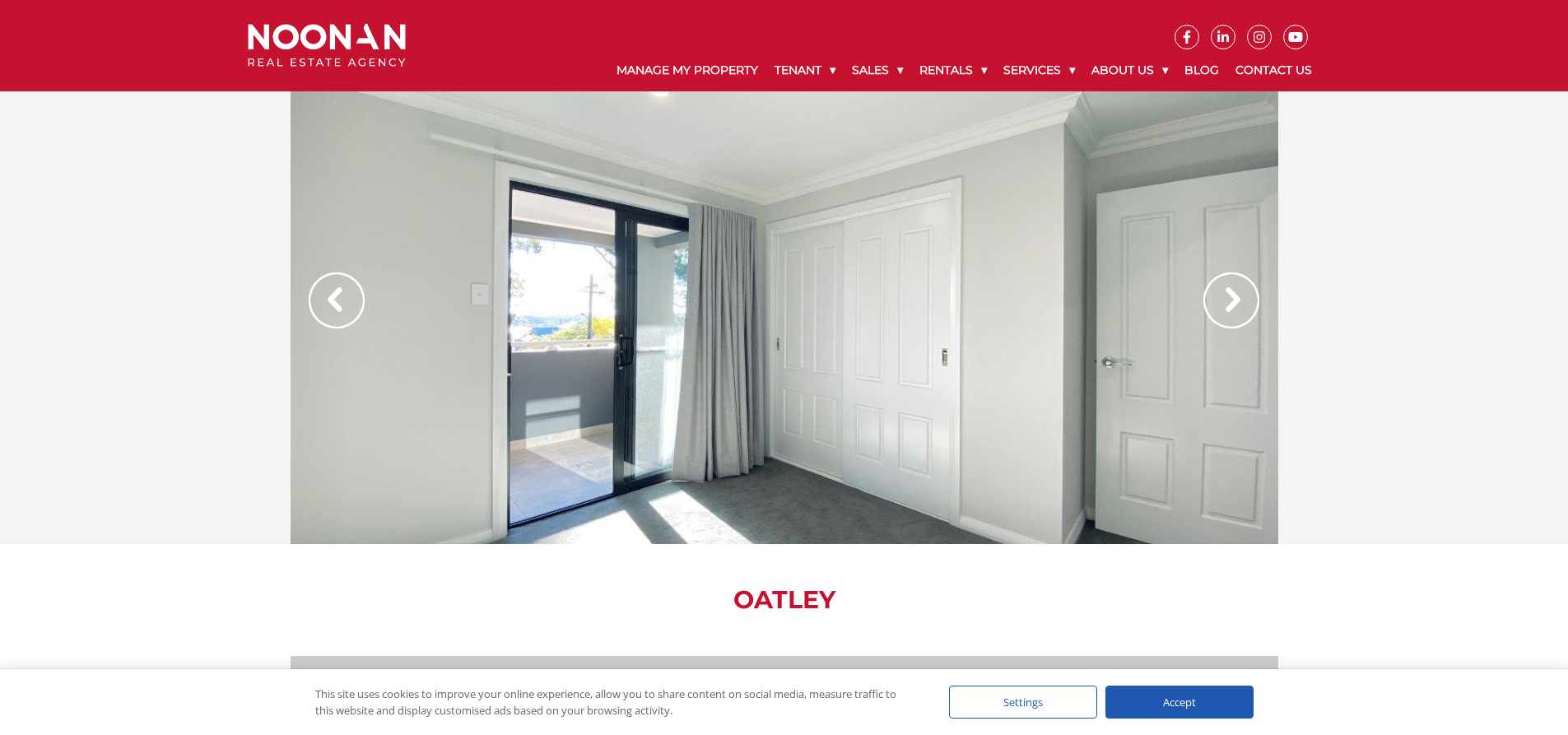
click at [1233, 306] on img at bounding box center [1231, 300] width 56 height 56
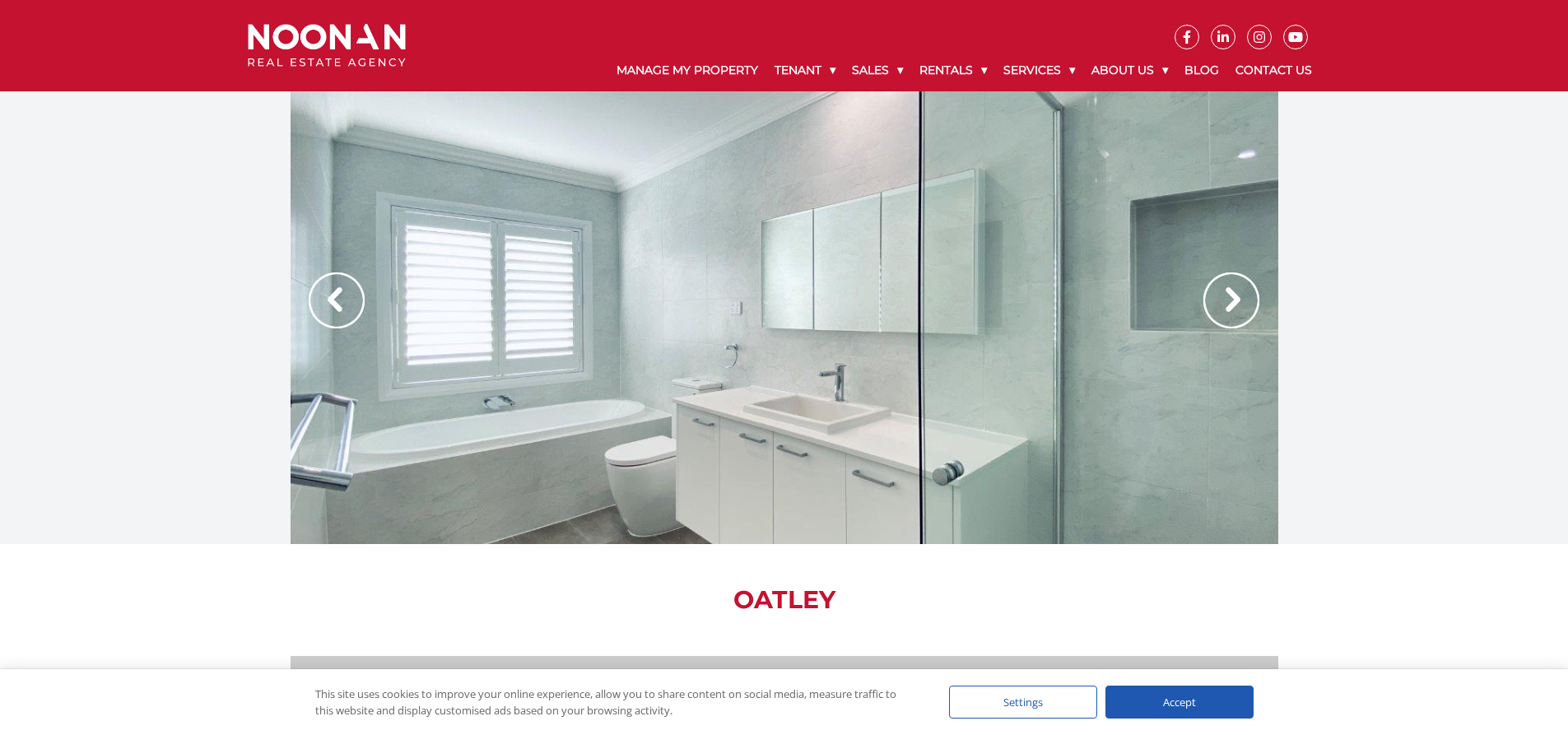
click at [1233, 306] on img at bounding box center [1231, 300] width 56 height 56
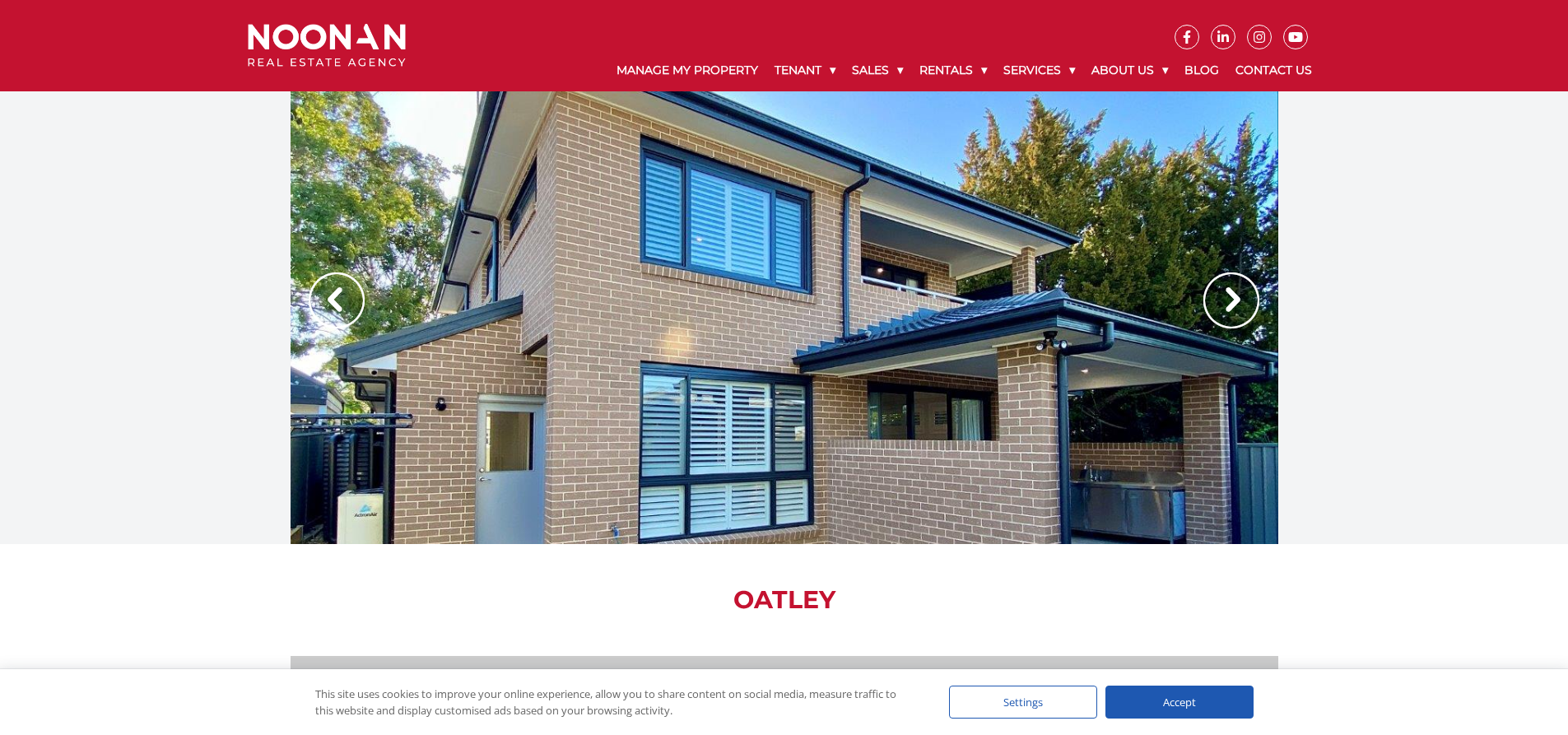
click at [1233, 306] on img at bounding box center [1231, 300] width 56 height 56
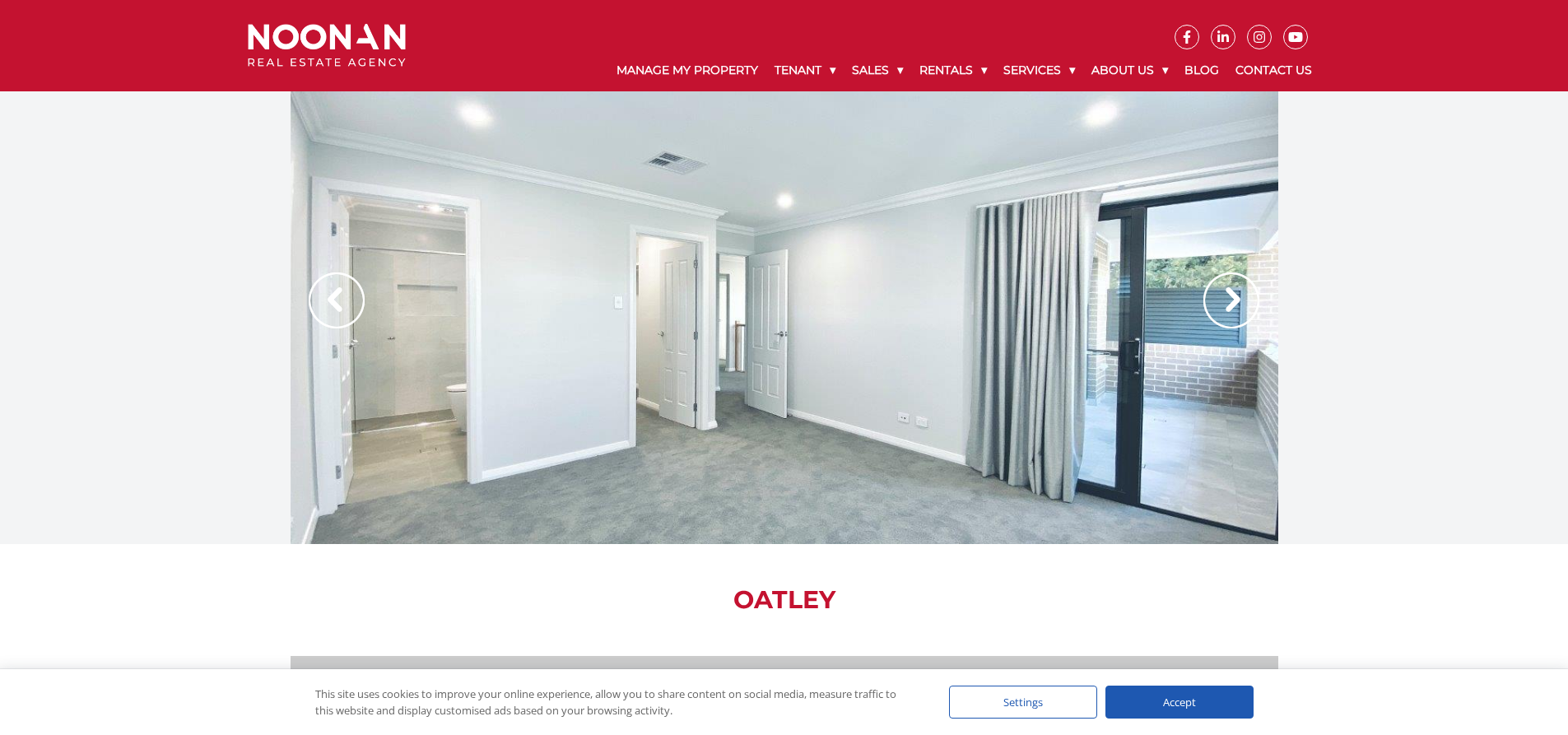
click at [1229, 305] on img at bounding box center [1231, 300] width 56 height 56
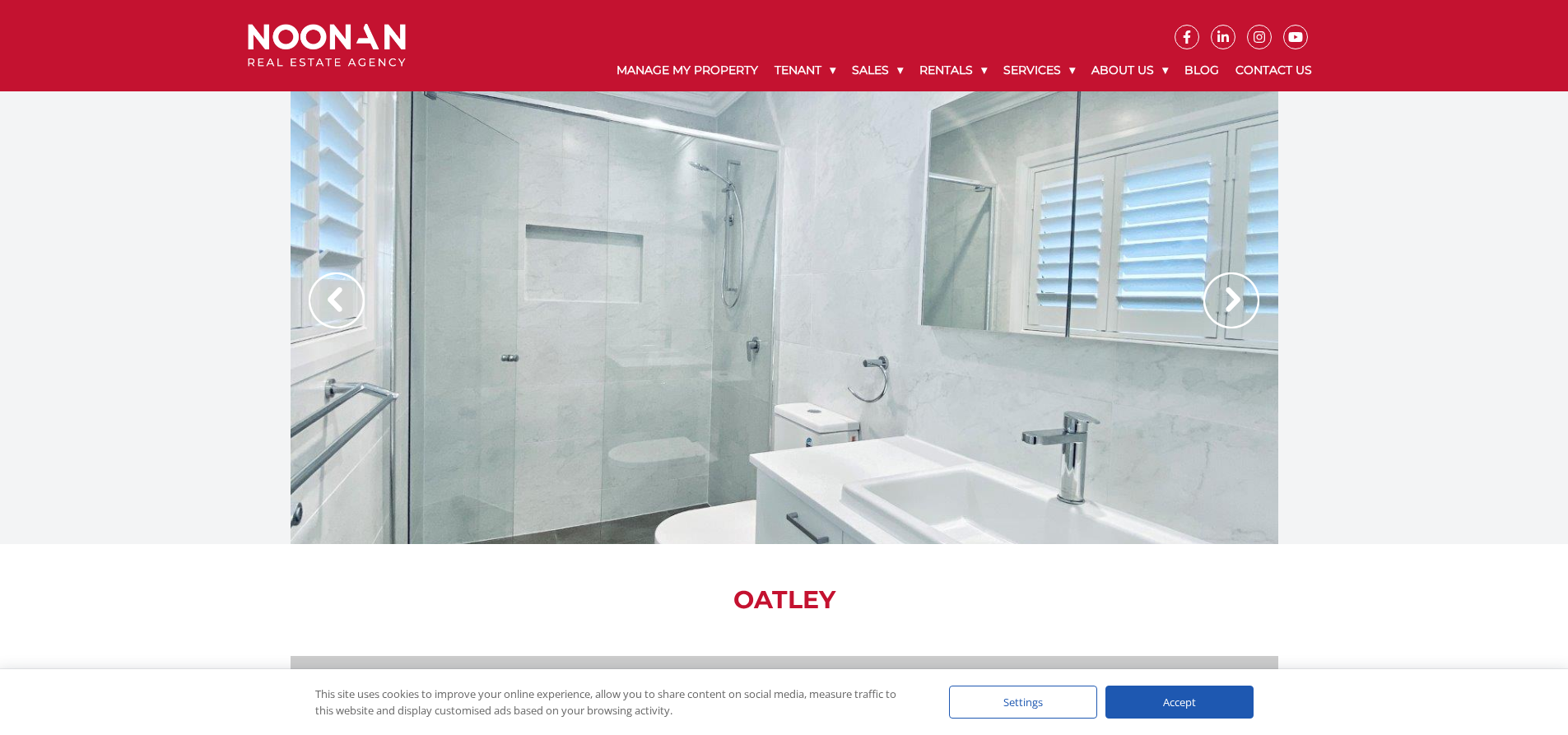
click at [1229, 305] on img at bounding box center [1231, 300] width 56 height 56
